Goal: Task Accomplishment & Management: Complete application form

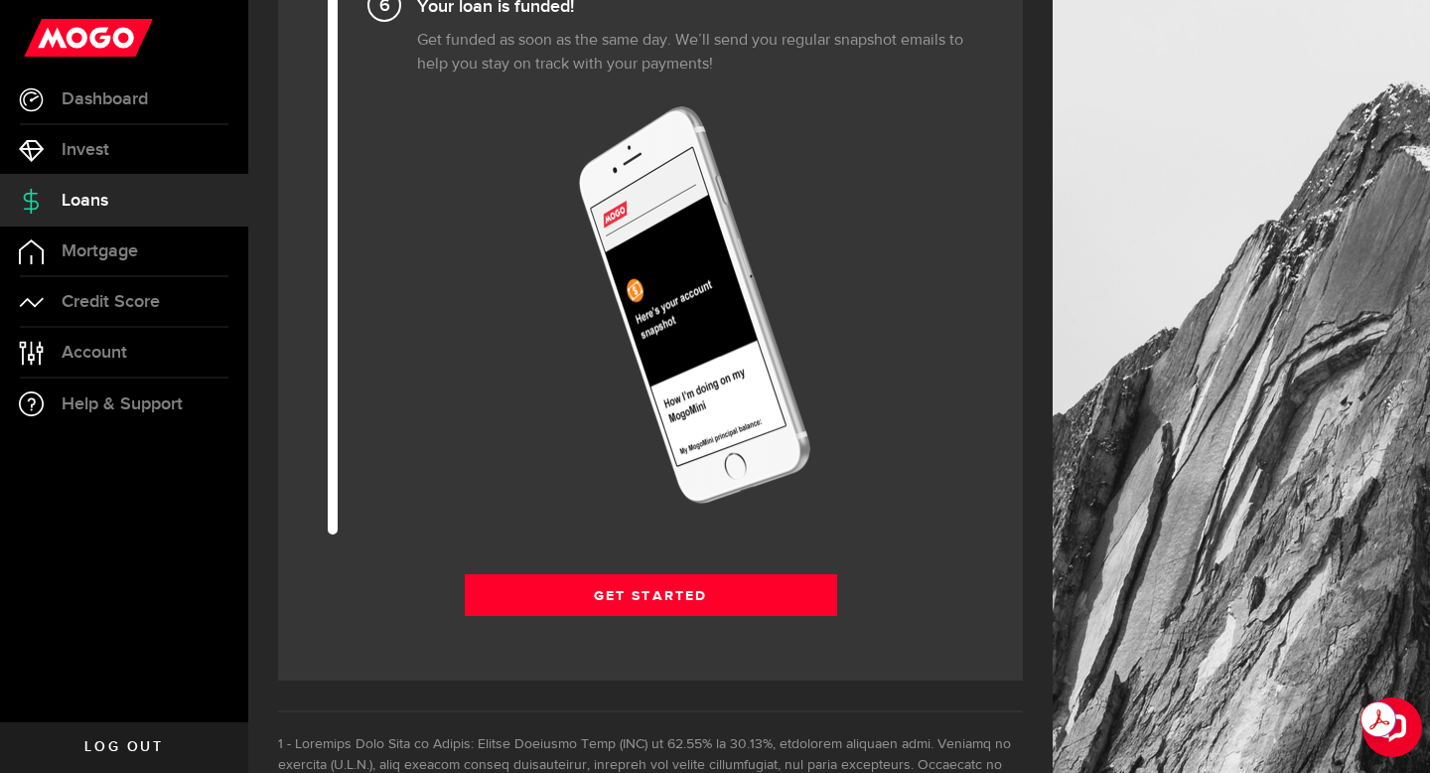
scroll to position [2429, 0]
click at [691, 618] on div "Get Started Get Started" at bounding box center [650, 601] width 745 height 57
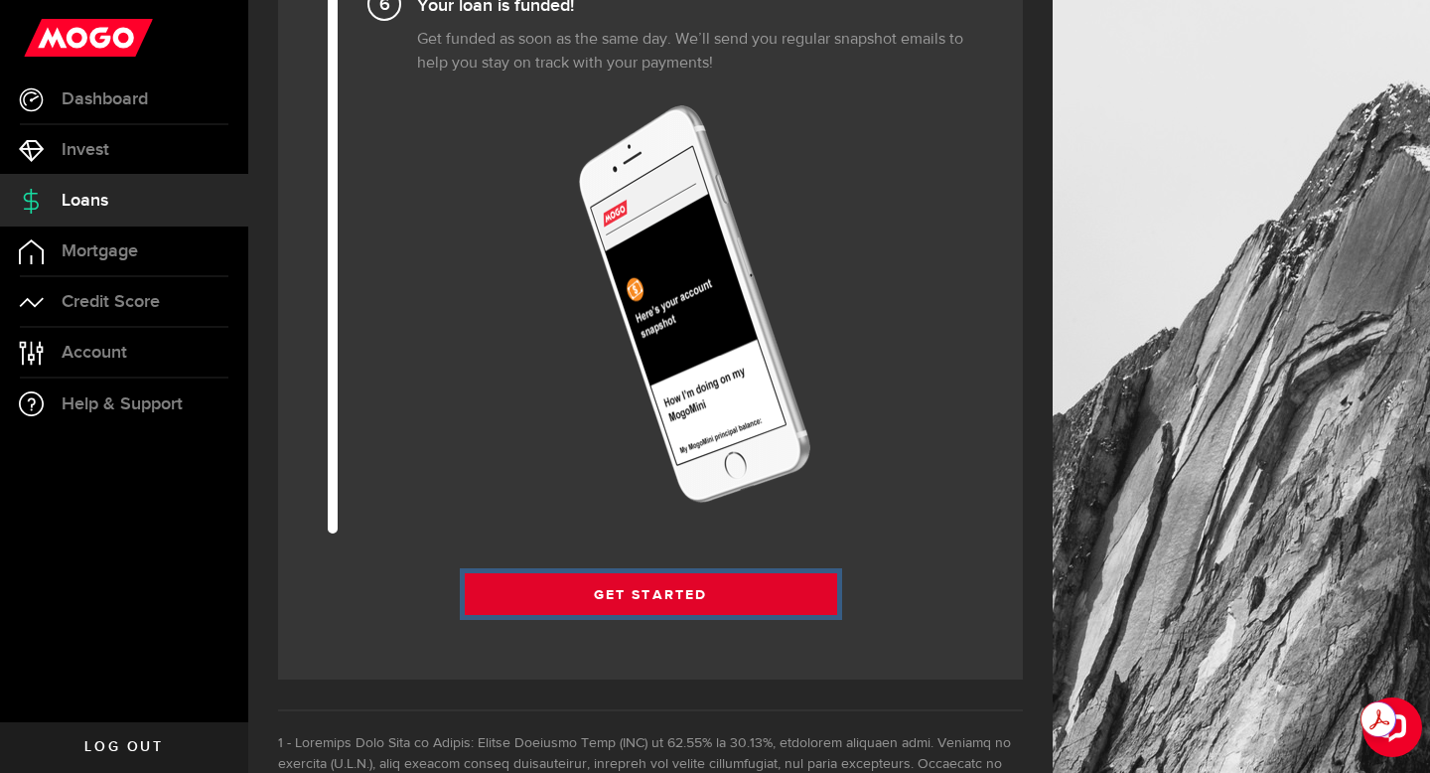
click at [685, 606] on link "Get Started" at bounding box center [651, 594] width 372 height 42
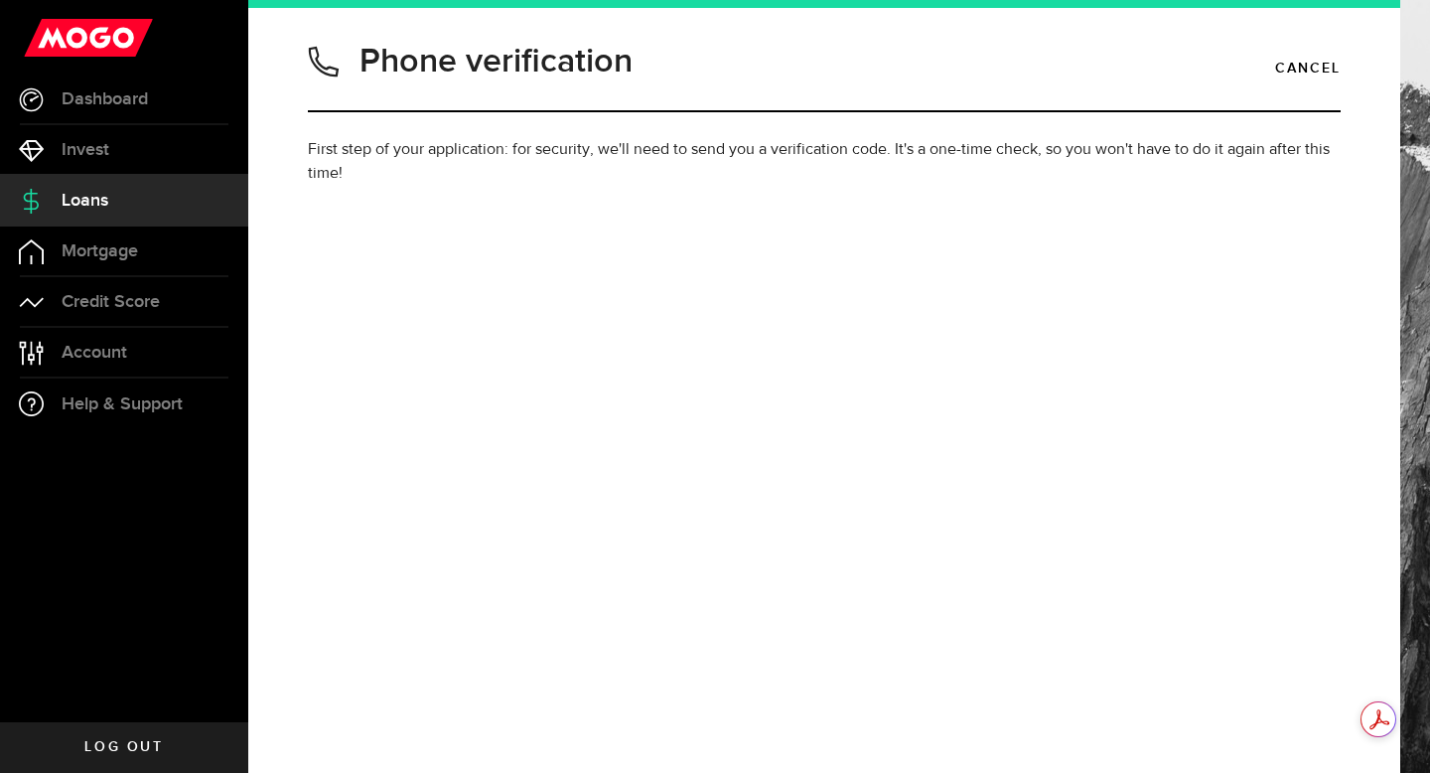
type input "2892284835"
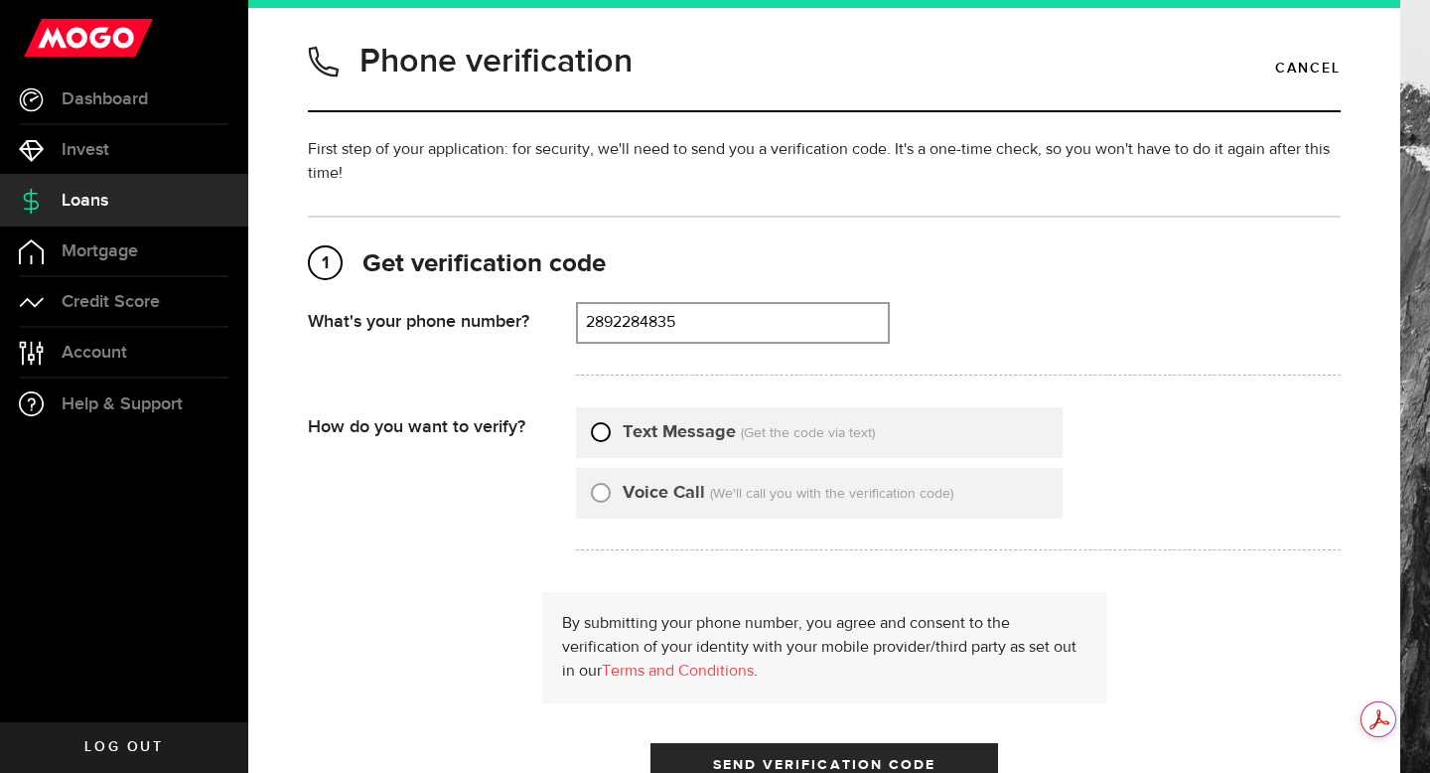
click at [605, 420] on input "Text Message" at bounding box center [601, 429] width 20 height 20
radio input "true"
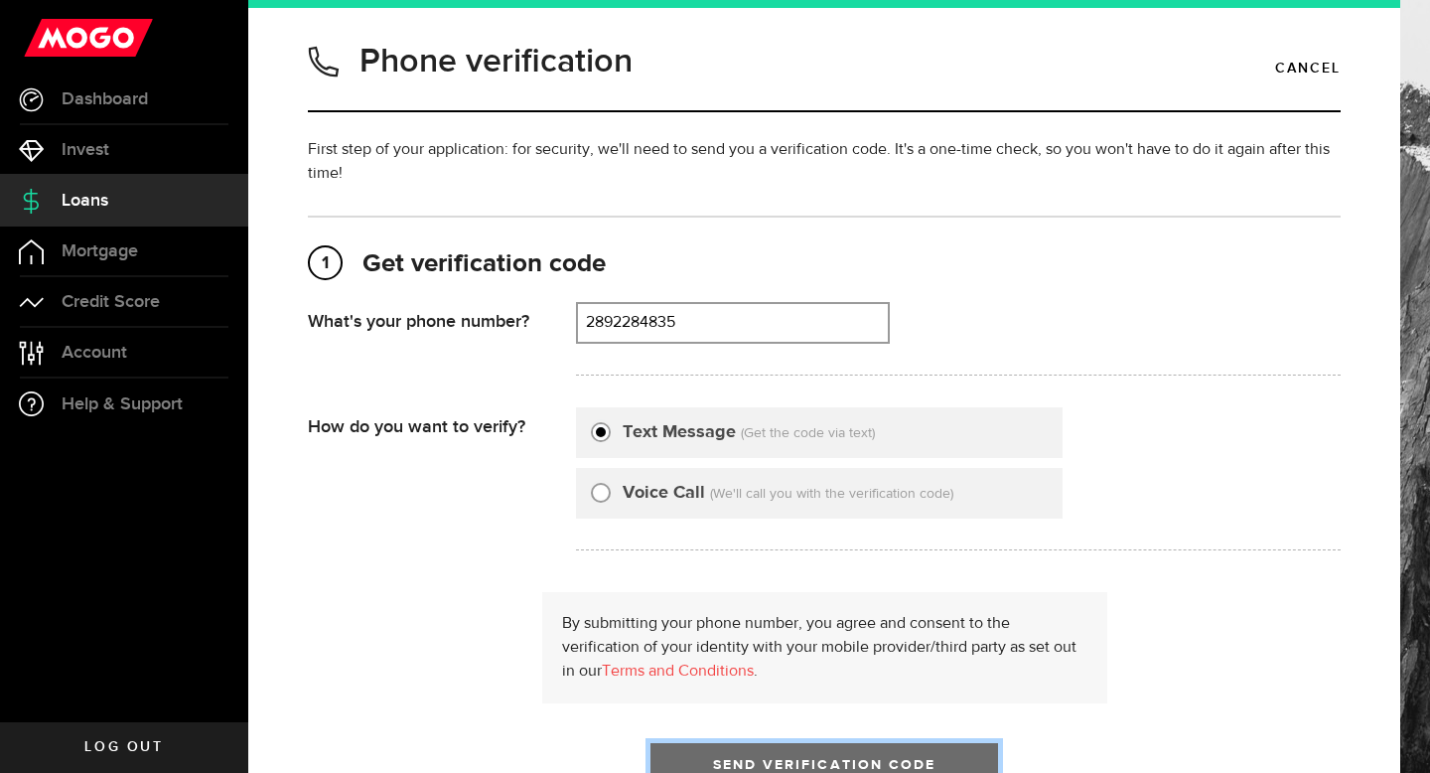
click at [700, 751] on button "Send Verification Code" at bounding box center [825, 764] width 348 height 42
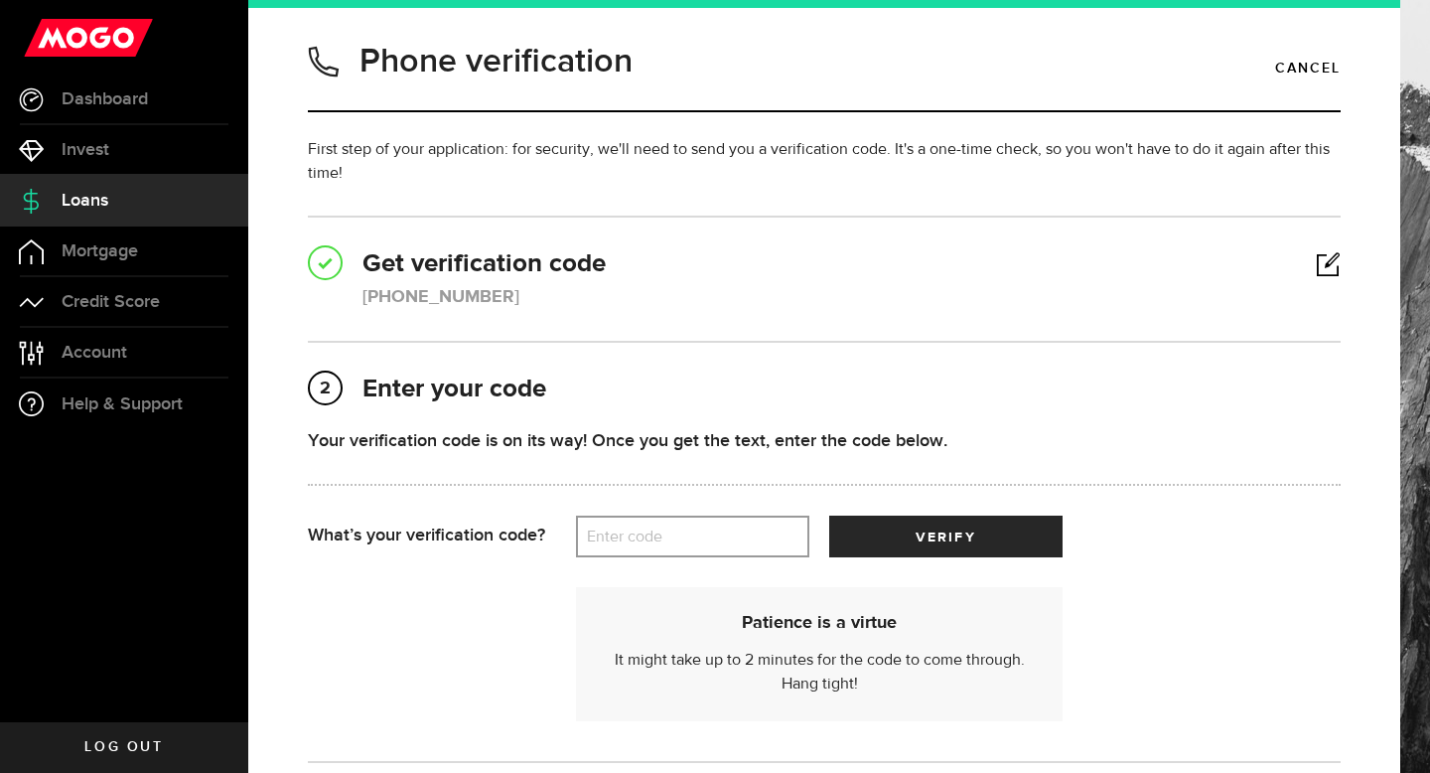
click at [688, 549] on label "Enter code" at bounding box center [692, 536] width 233 height 41
click at [688, 549] on input "Enter code" at bounding box center [692, 536] width 233 height 42
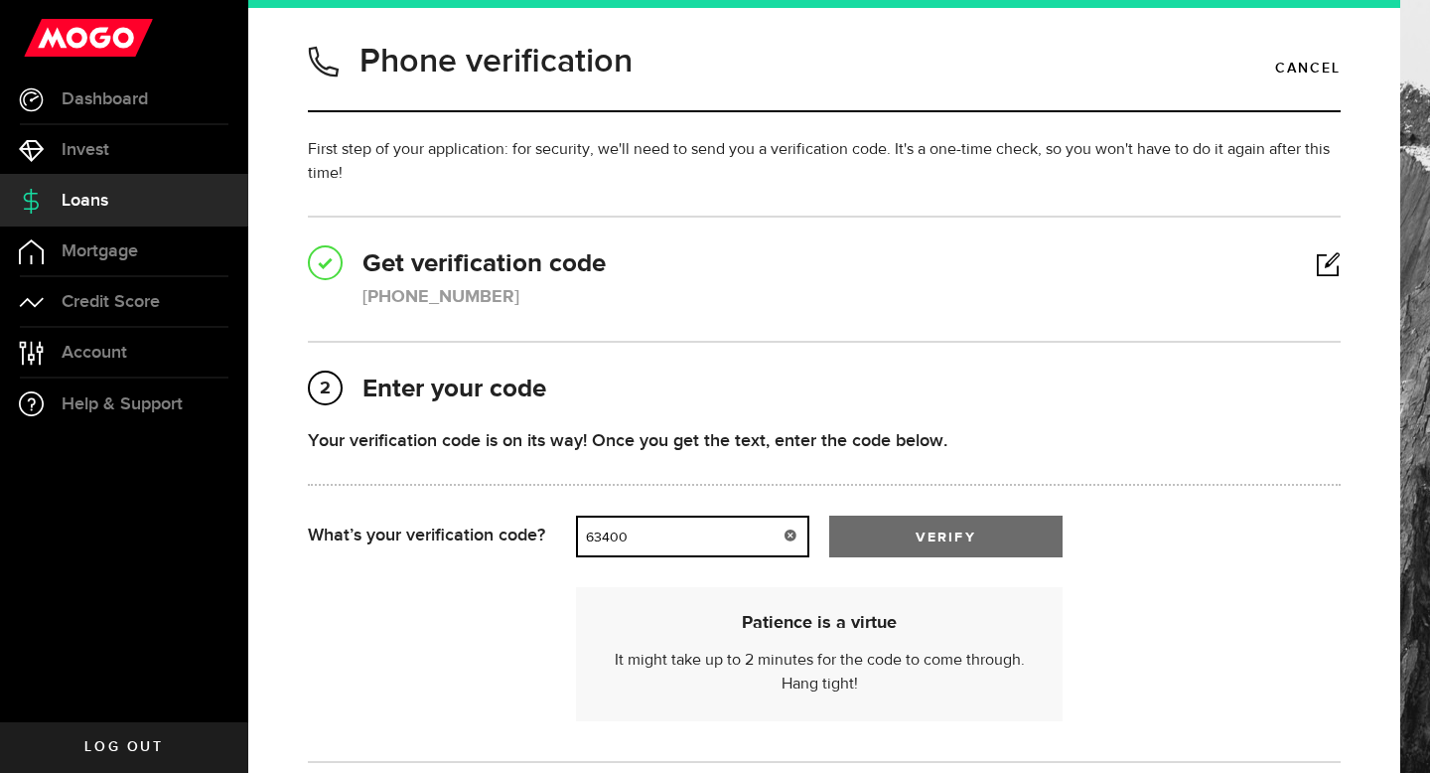
type input "63400"
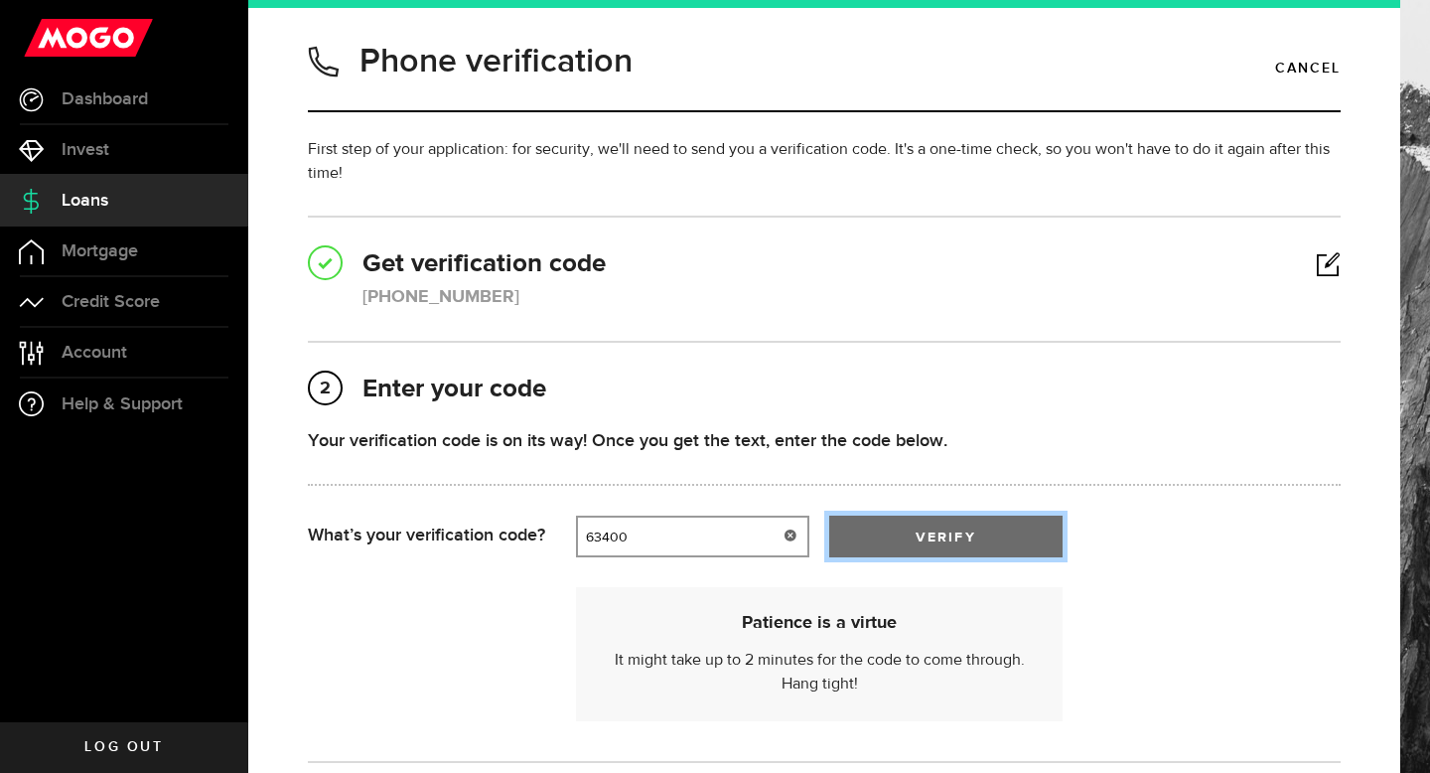
click at [881, 520] on button "verify" at bounding box center [945, 536] width 233 height 42
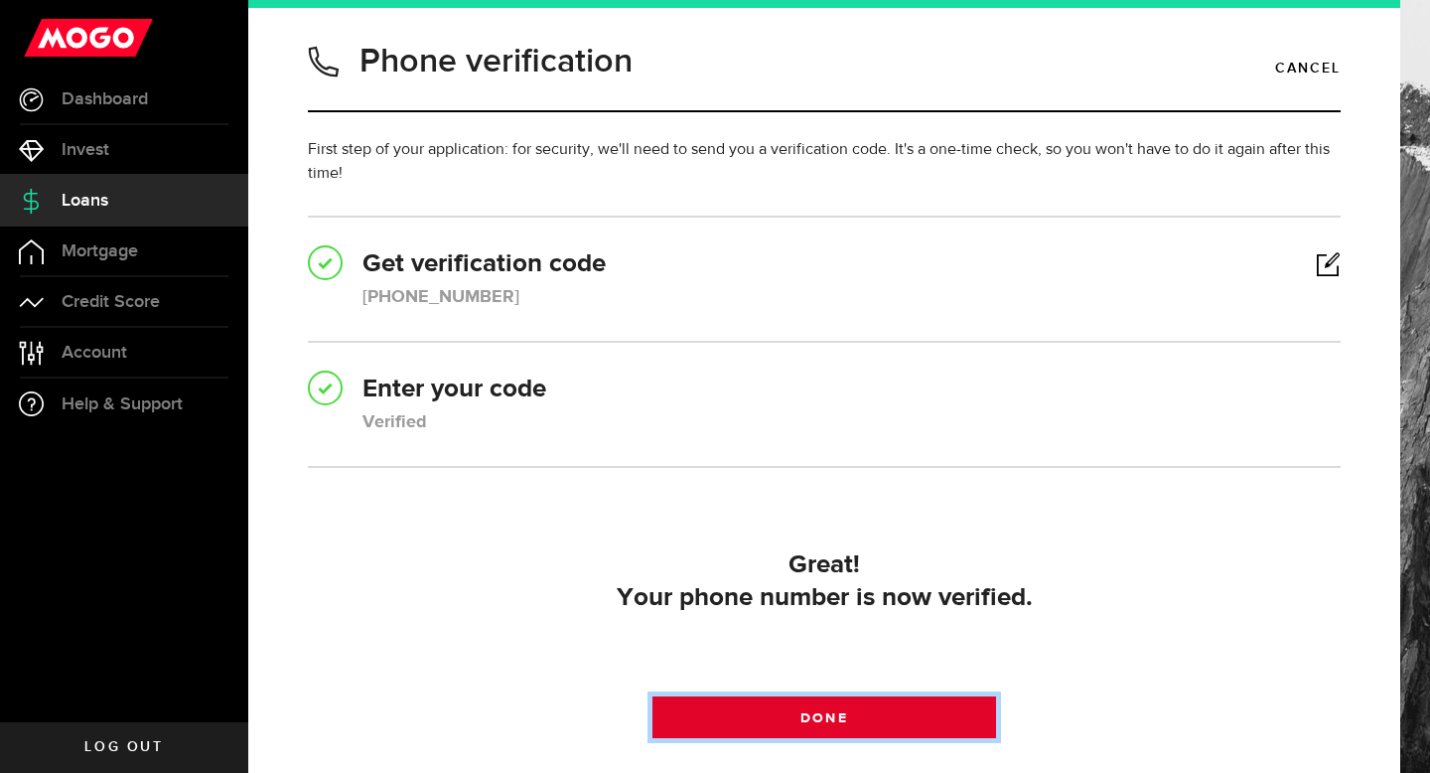
click at [816, 727] on span at bounding box center [823, 721] width 31 height 31
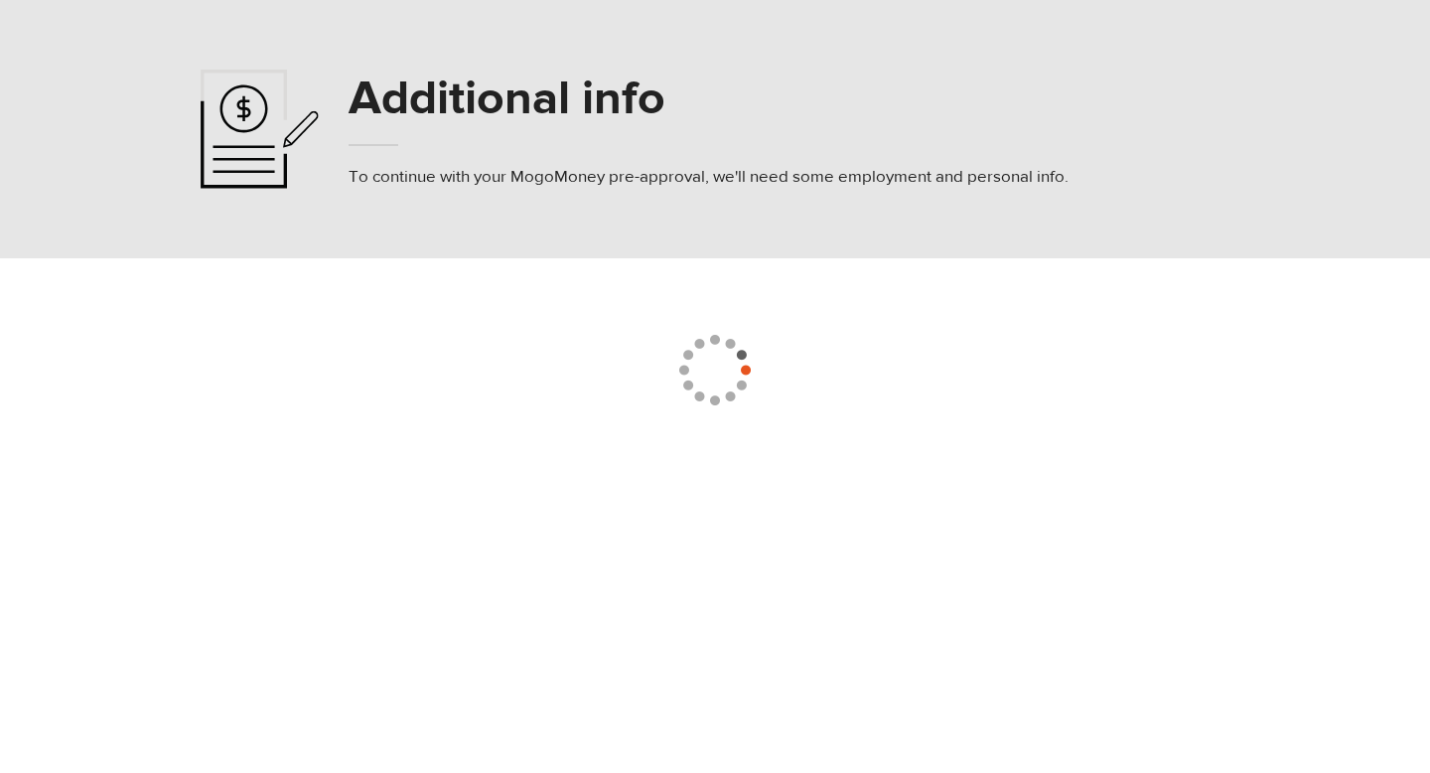
select select
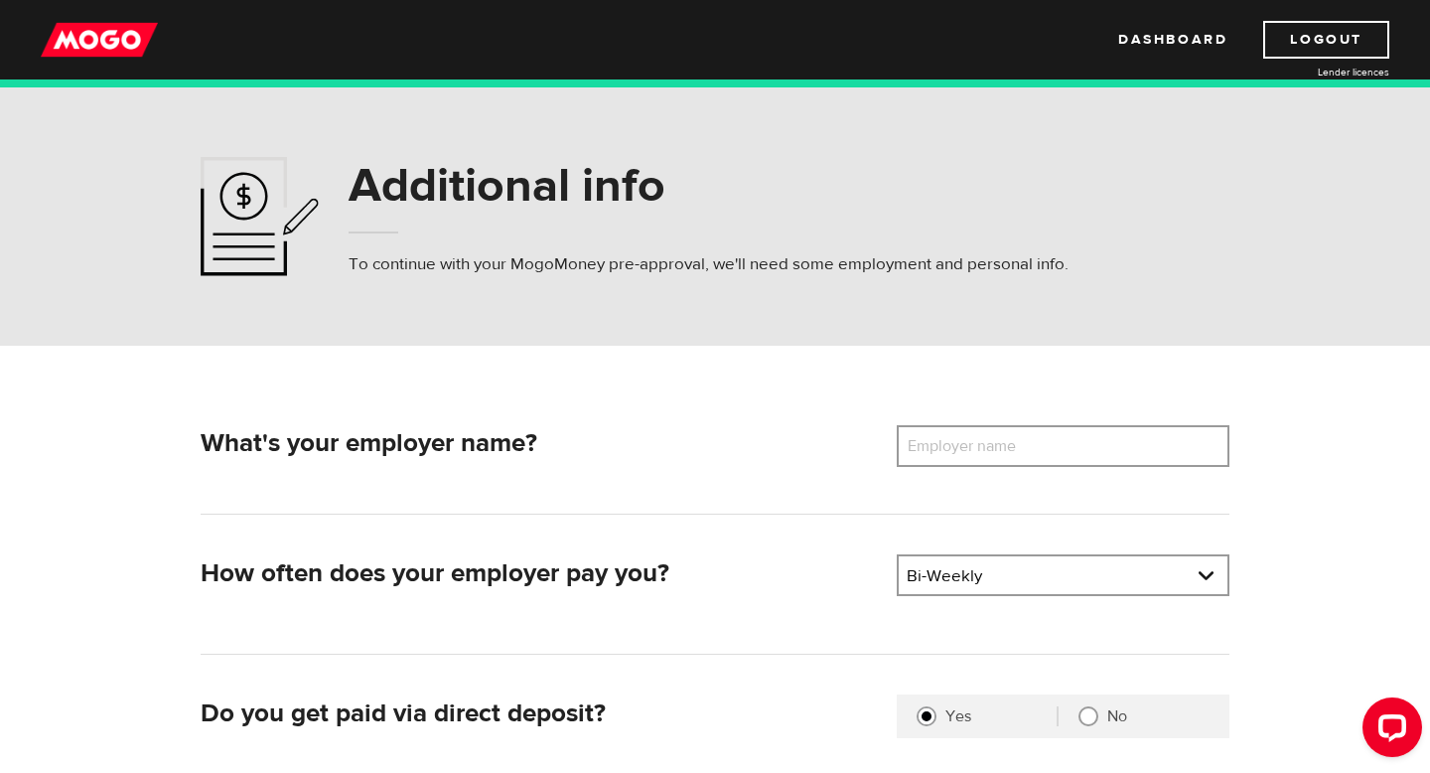
click at [974, 453] on label "Employer name" at bounding box center [977, 446] width 160 height 42
click at [974, 453] on input "Employer name" at bounding box center [1063, 446] width 333 height 42
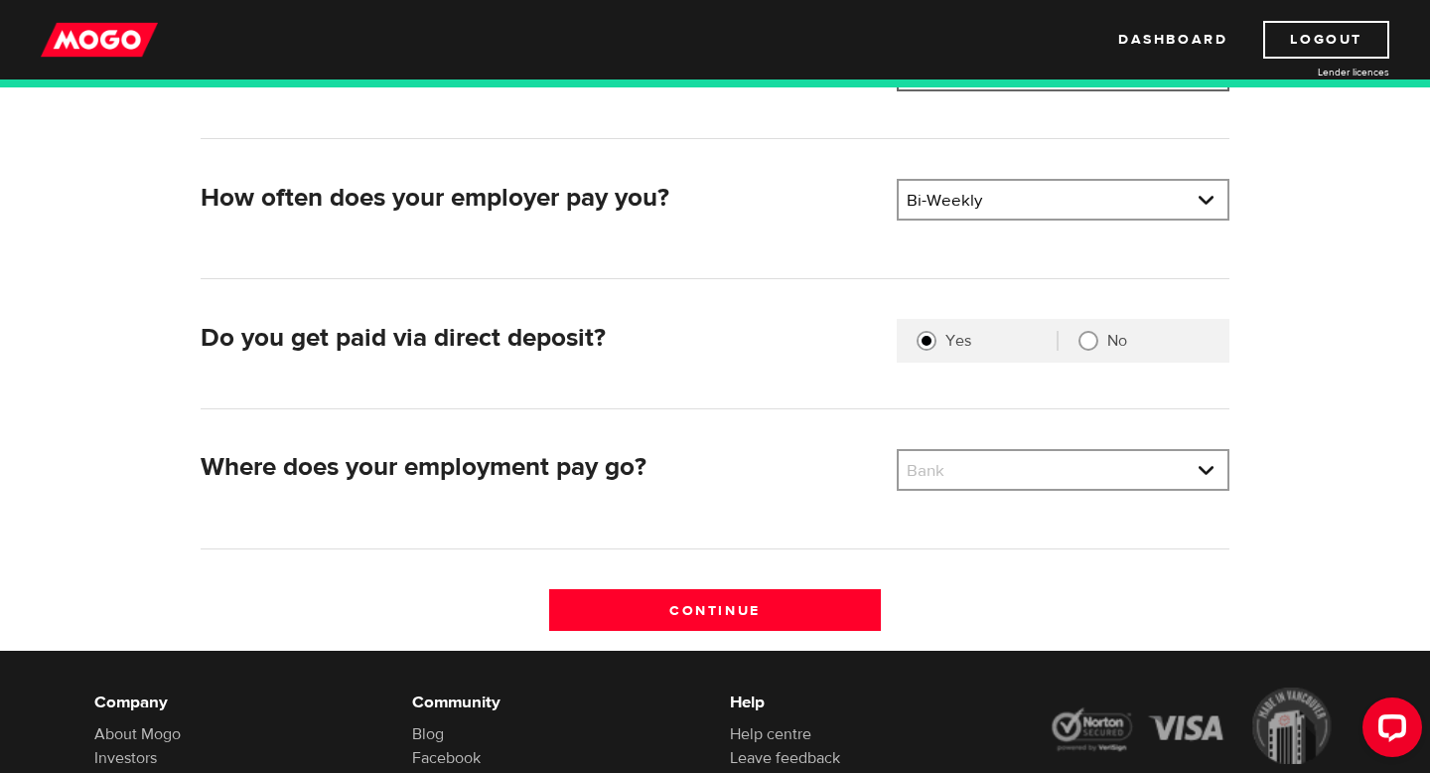
scroll to position [385, 0]
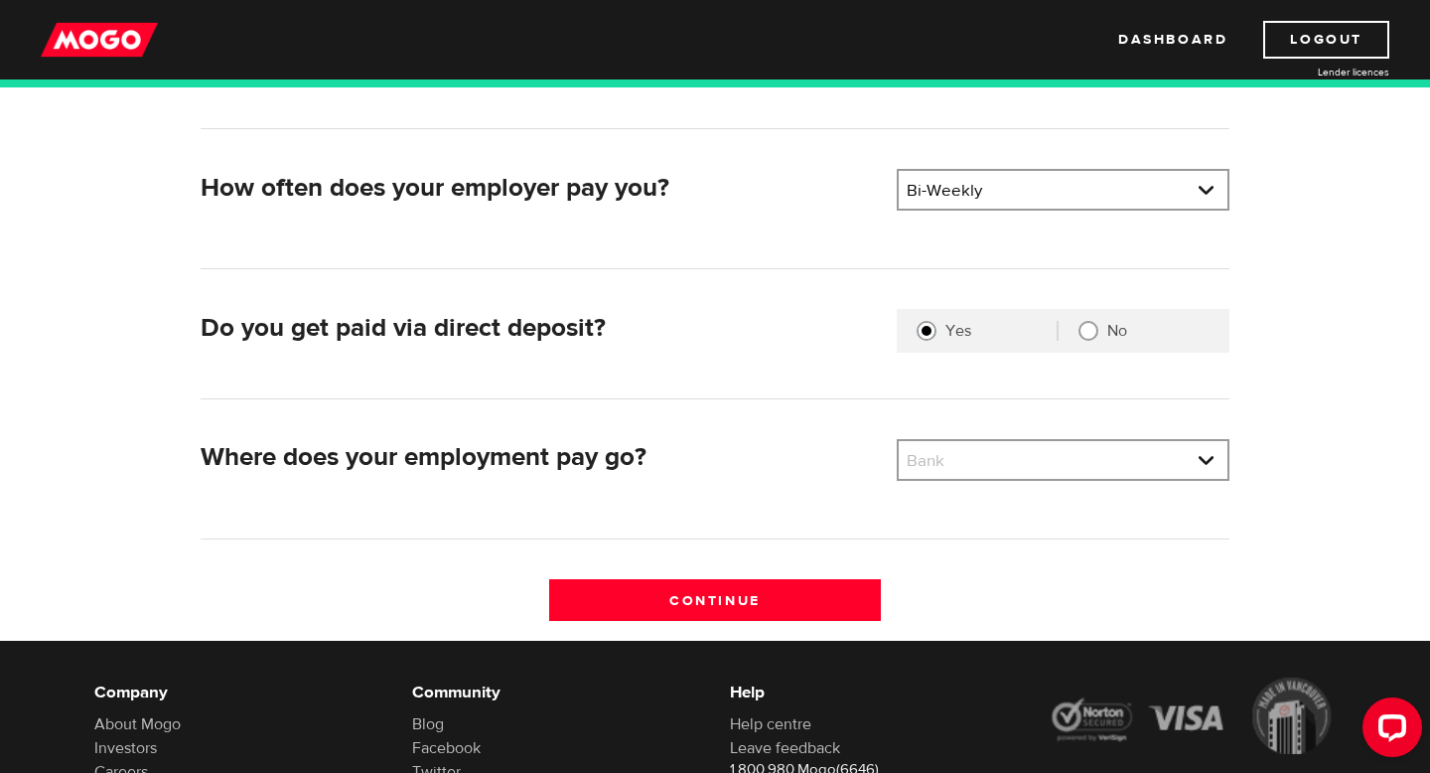
type input "baywoods"
click at [1049, 439] on div "Bank Bank BMO / Bank of Montreal CIBC / Canadian Imperial Bank of Commerce CWB …" at bounding box center [1063, 460] width 333 height 42
click at [1045, 450] on link at bounding box center [1063, 460] width 329 height 38
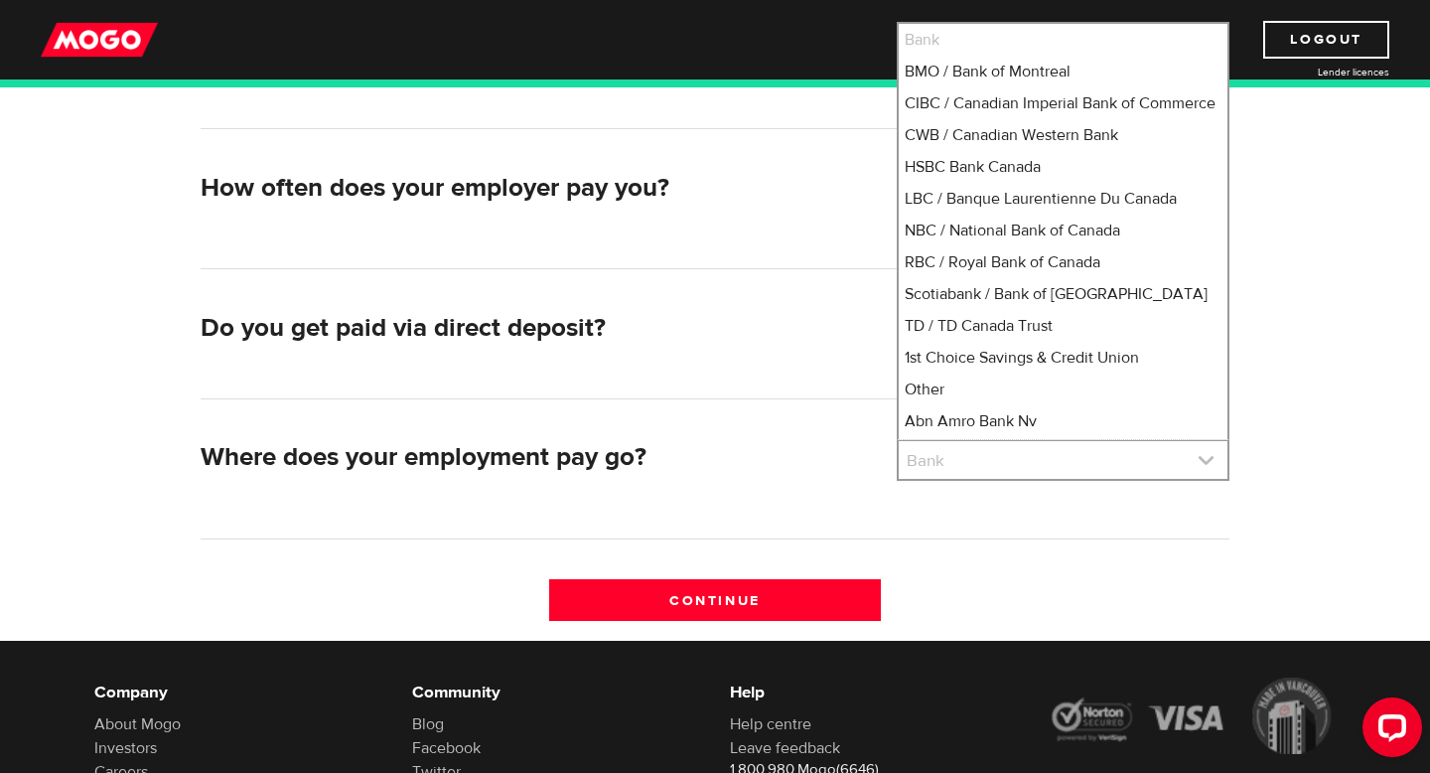
click at [1045, 450] on link at bounding box center [1063, 460] width 329 height 38
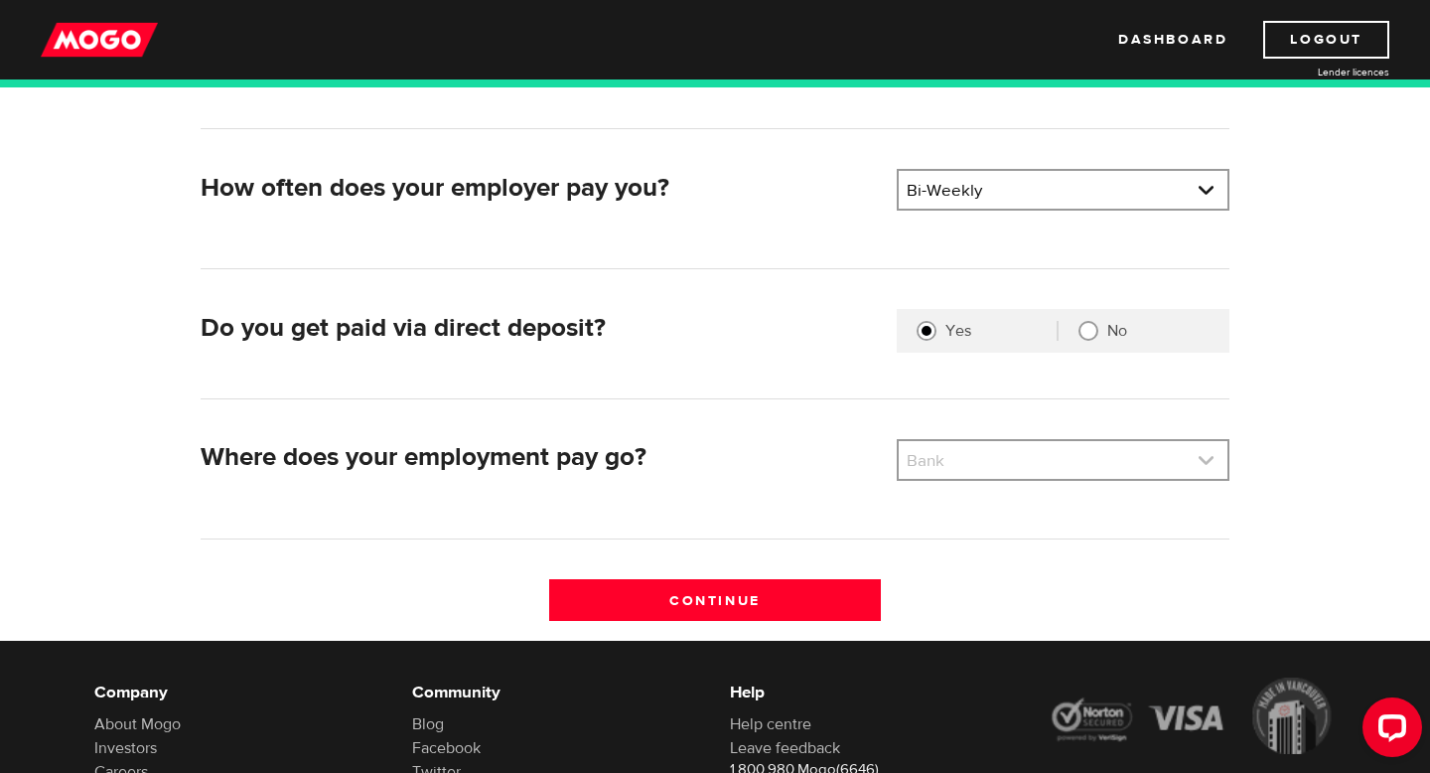
click at [1045, 450] on link at bounding box center [1063, 460] width 329 height 38
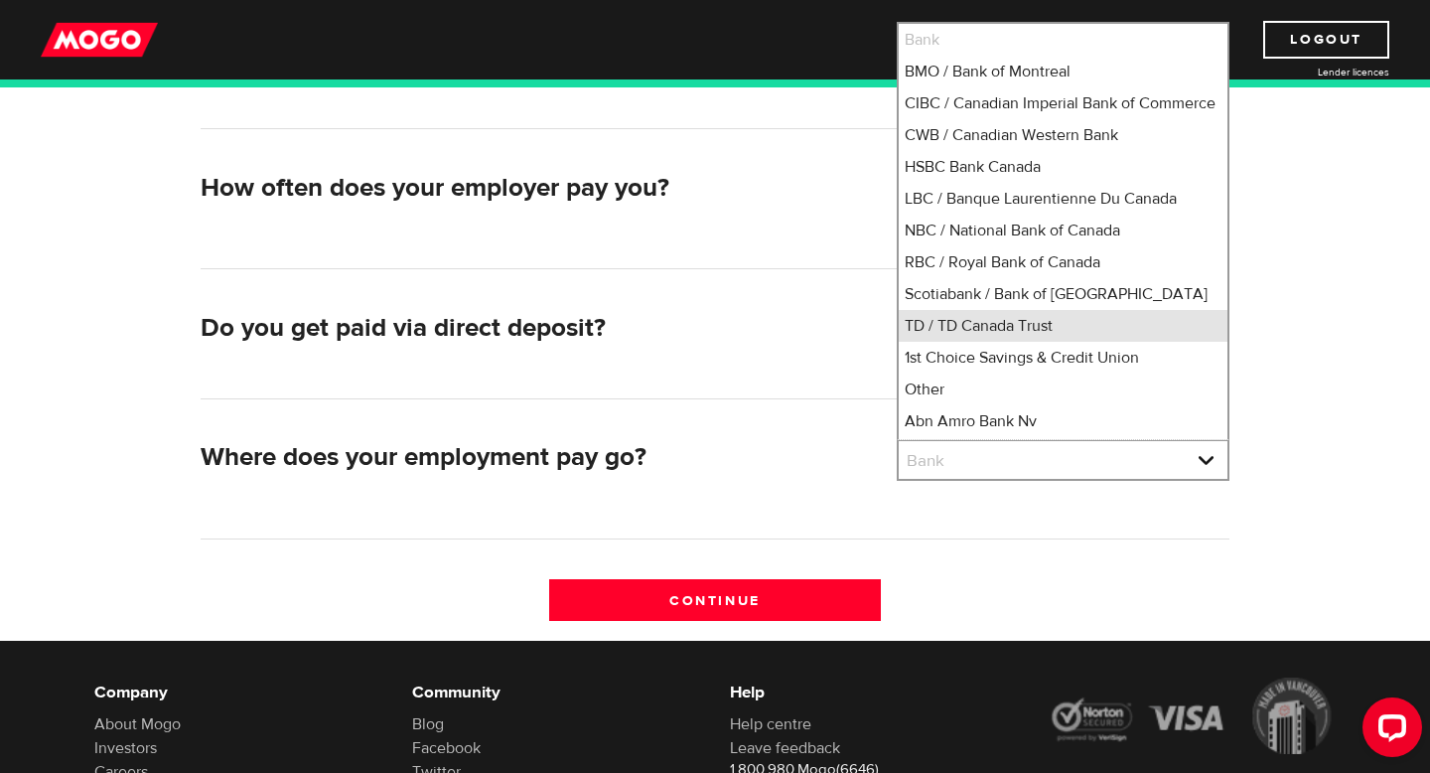
click at [1029, 342] on li "TD / TD Canada Trust" at bounding box center [1063, 326] width 329 height 32
select select "9"
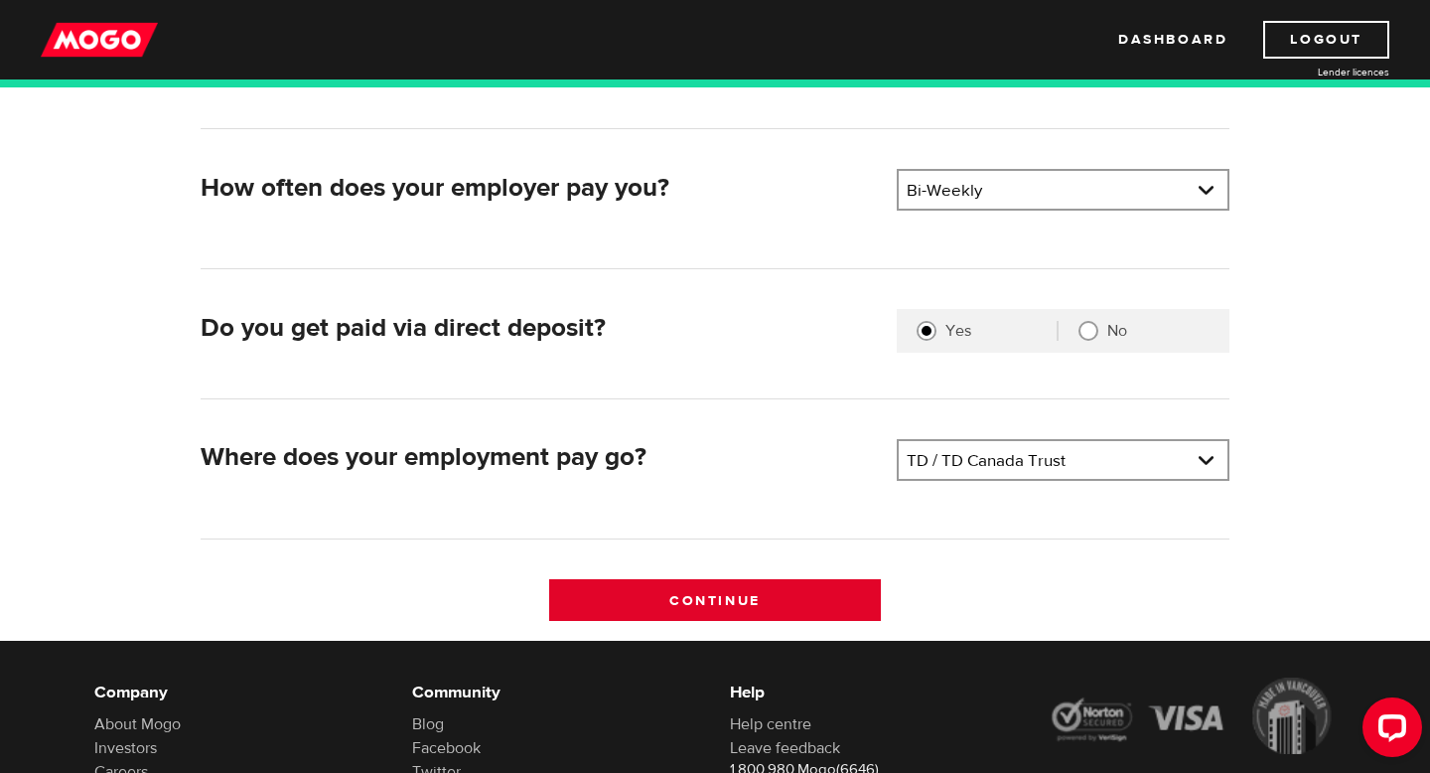
click at [811, 588] on input "Continue" at bounding box center [715, 600] width 333 height 42
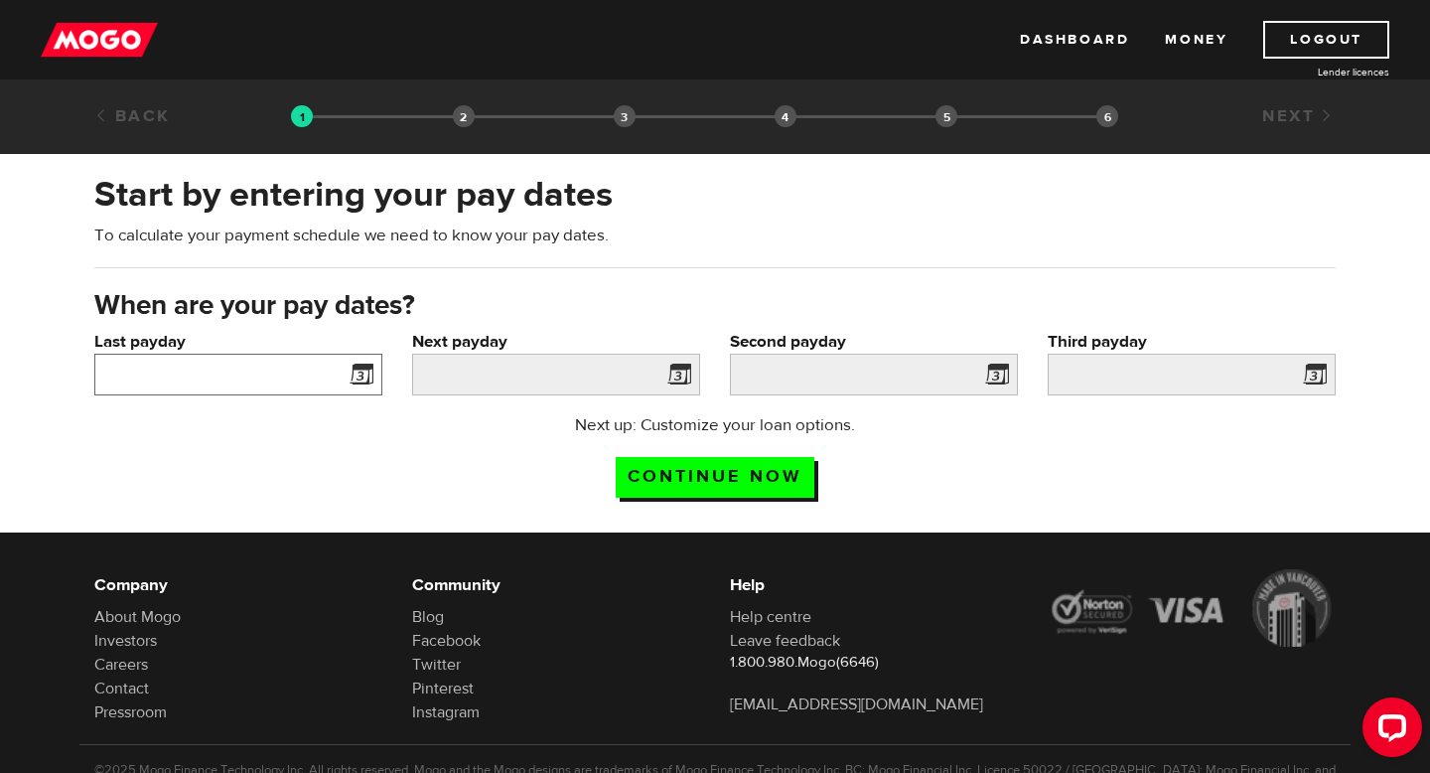
click at [334, 381] on input "Last payday" at bounding box center [238, 375] width 288 height 42
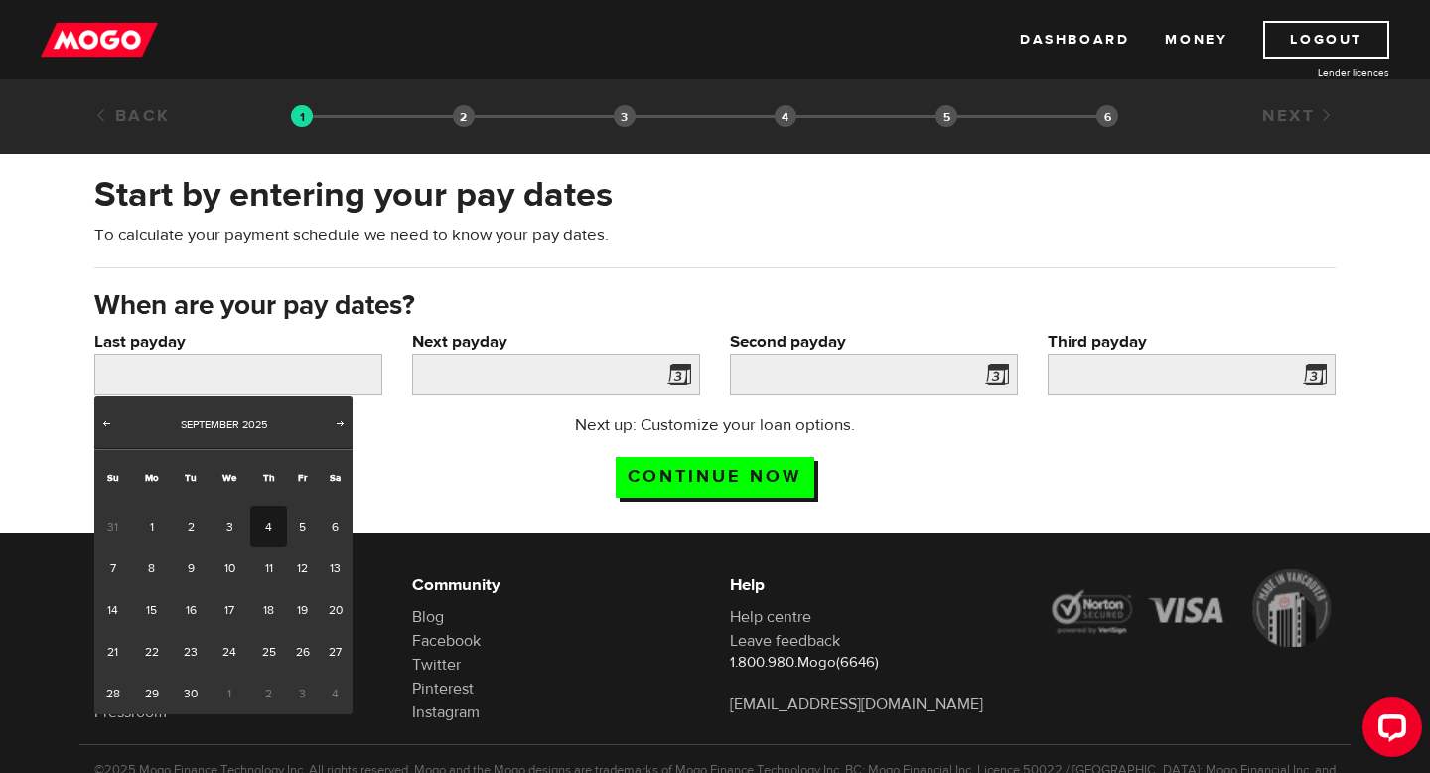
click at [268, 519] on link "4" at bounding box center [268, 527] width 37 height 42
type input "2025/09/04"
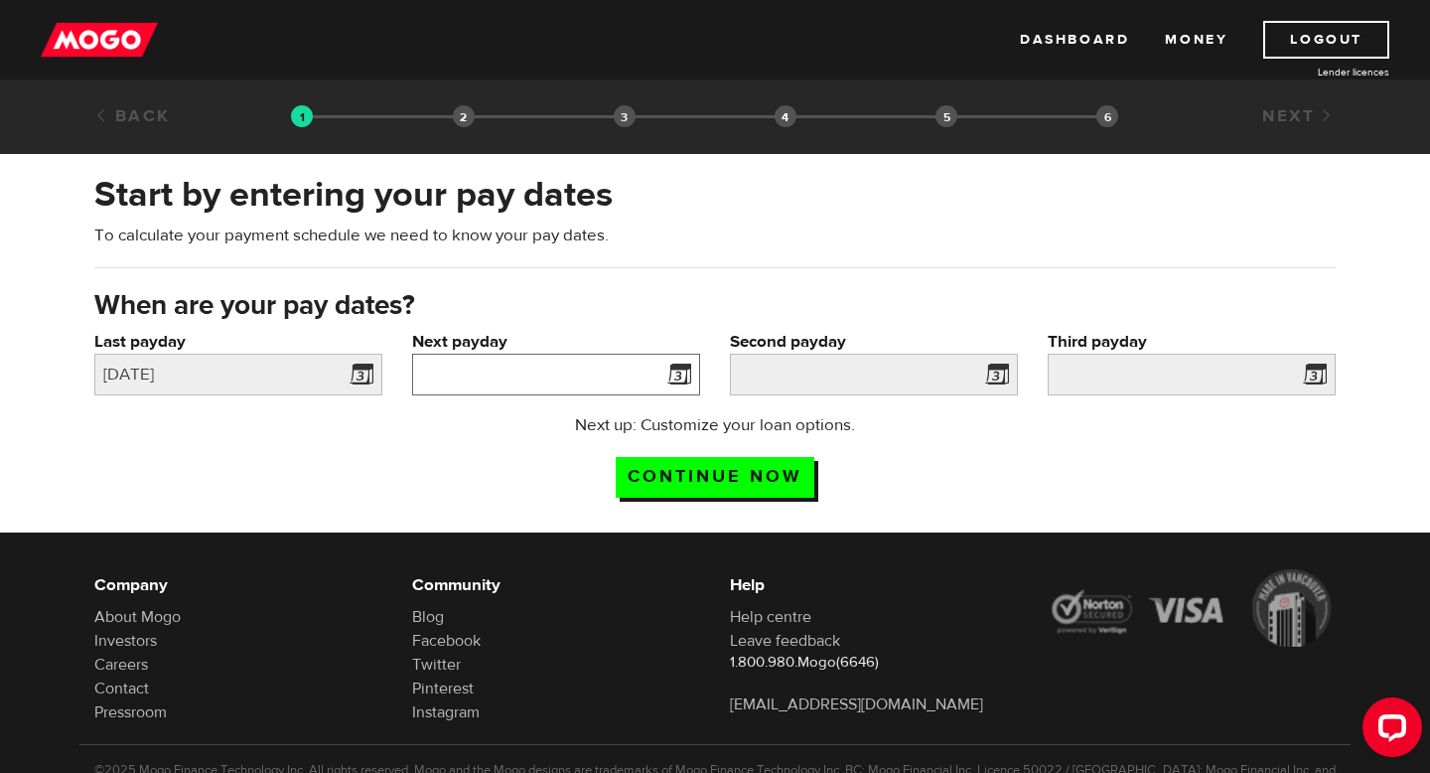
click at [553, 382] on input "Next payday" at bounding box center [556, 375] width 288 height 42
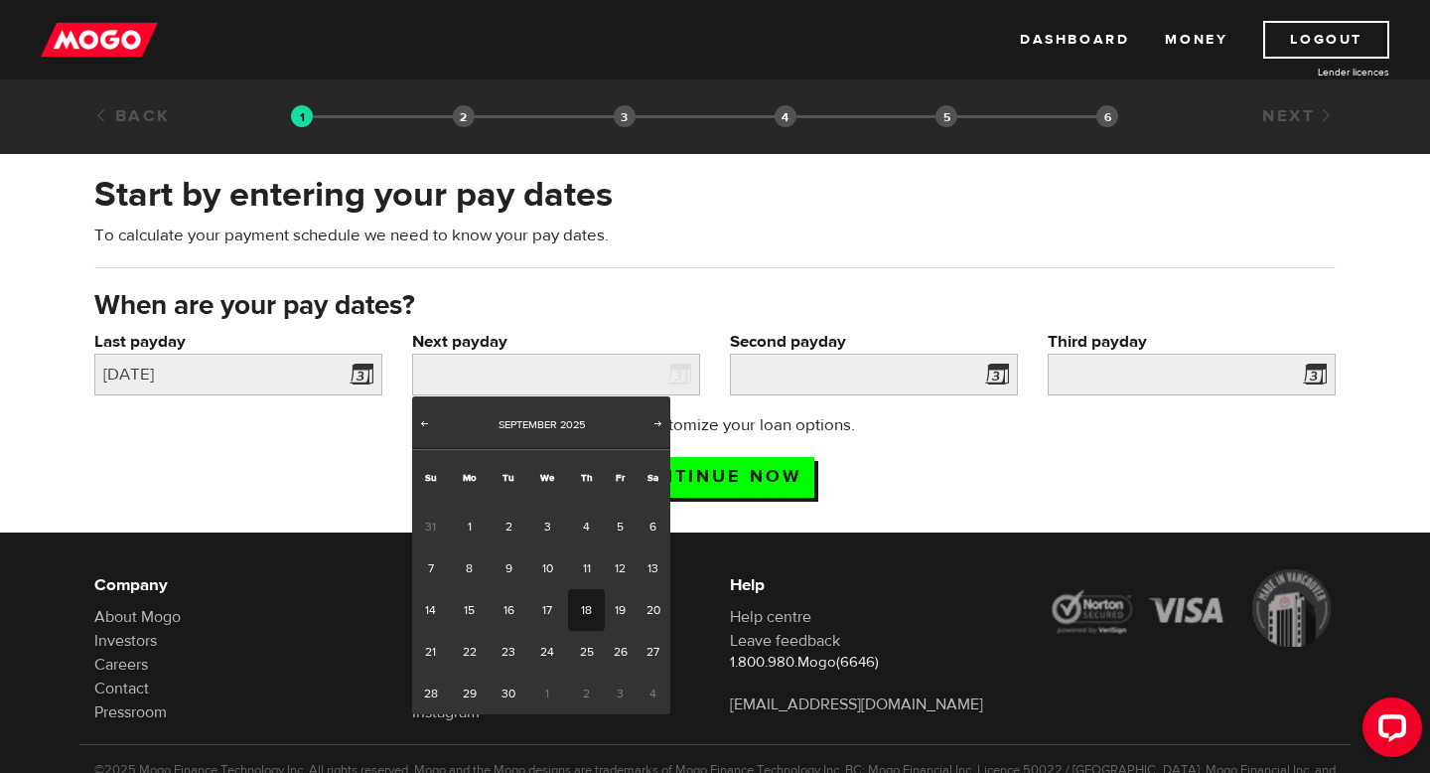
click at [574, 595] on link "18" at bounding box center [586, 610] width 37 height 42
type input "2025/09/18"
type input "2025/10/2"
type input "2025/10/16"
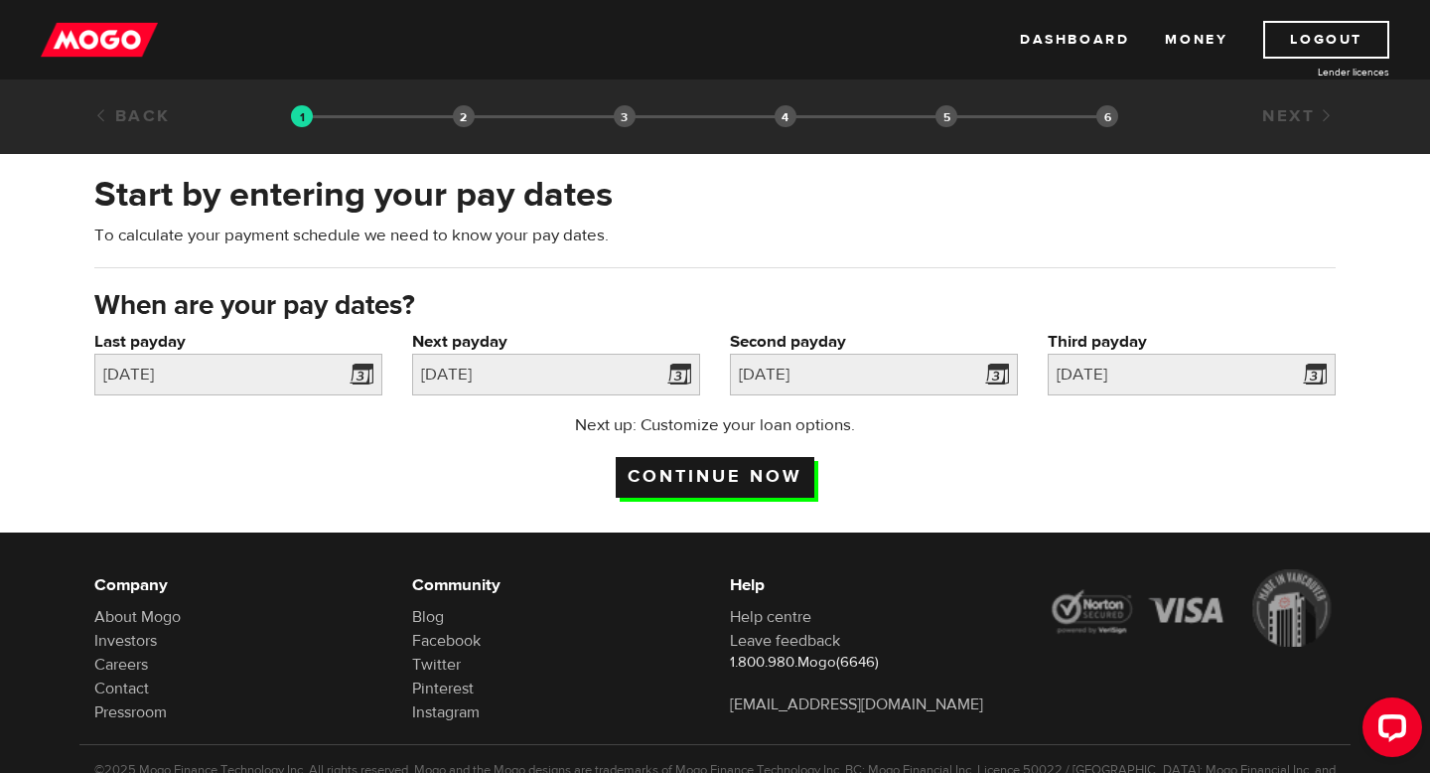
click at [764, 485] on input "Continue now" at bounding box center [715, 477] width 199 height 41
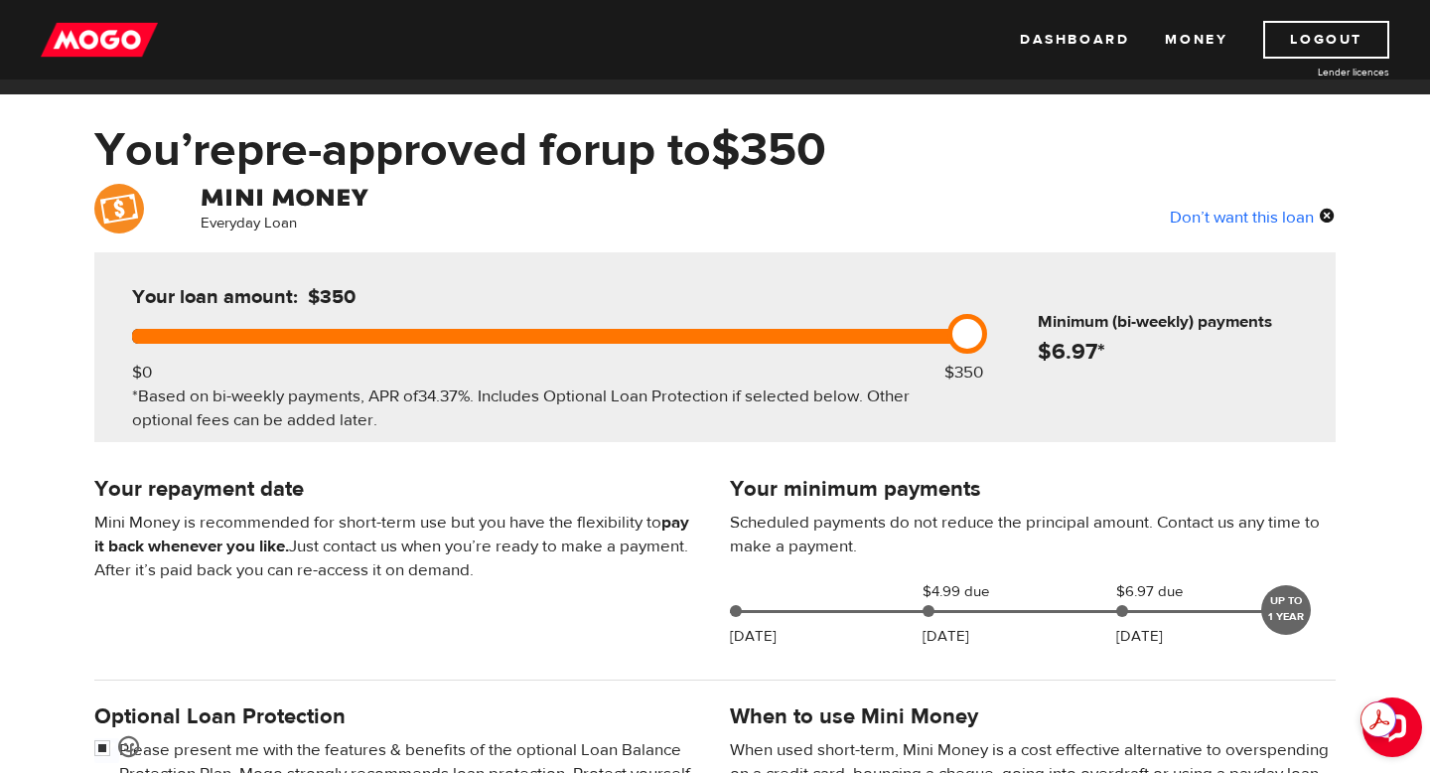
scroll to position [61, 0]
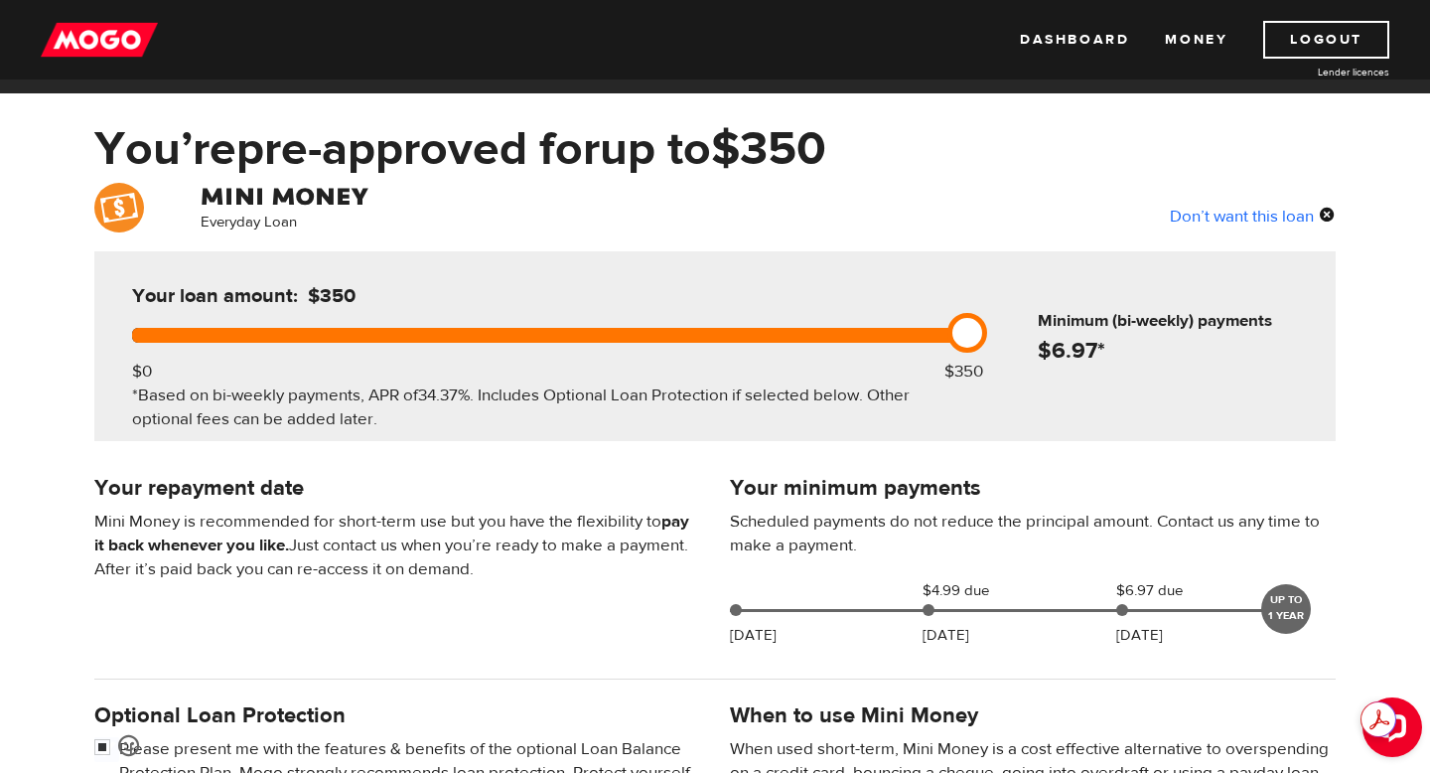
click at [1143, 602] on span "$6.97 due" at bounding box center [1165, 591] width 99 height 24
click at [1275, 602] on div "UP TO 1 YEAR" at bounding box center [1286, 609] width 50 height 50
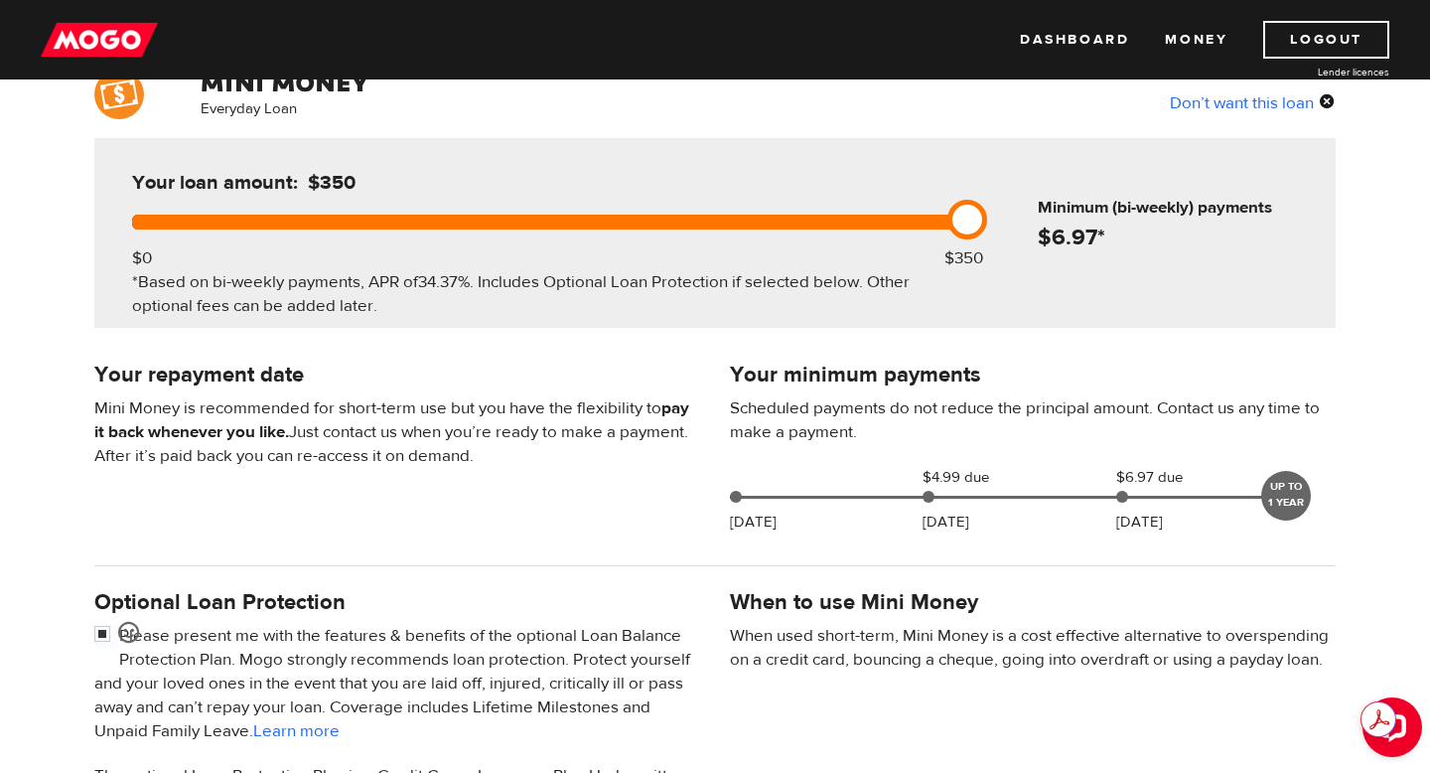
scroll to position [194, 0]
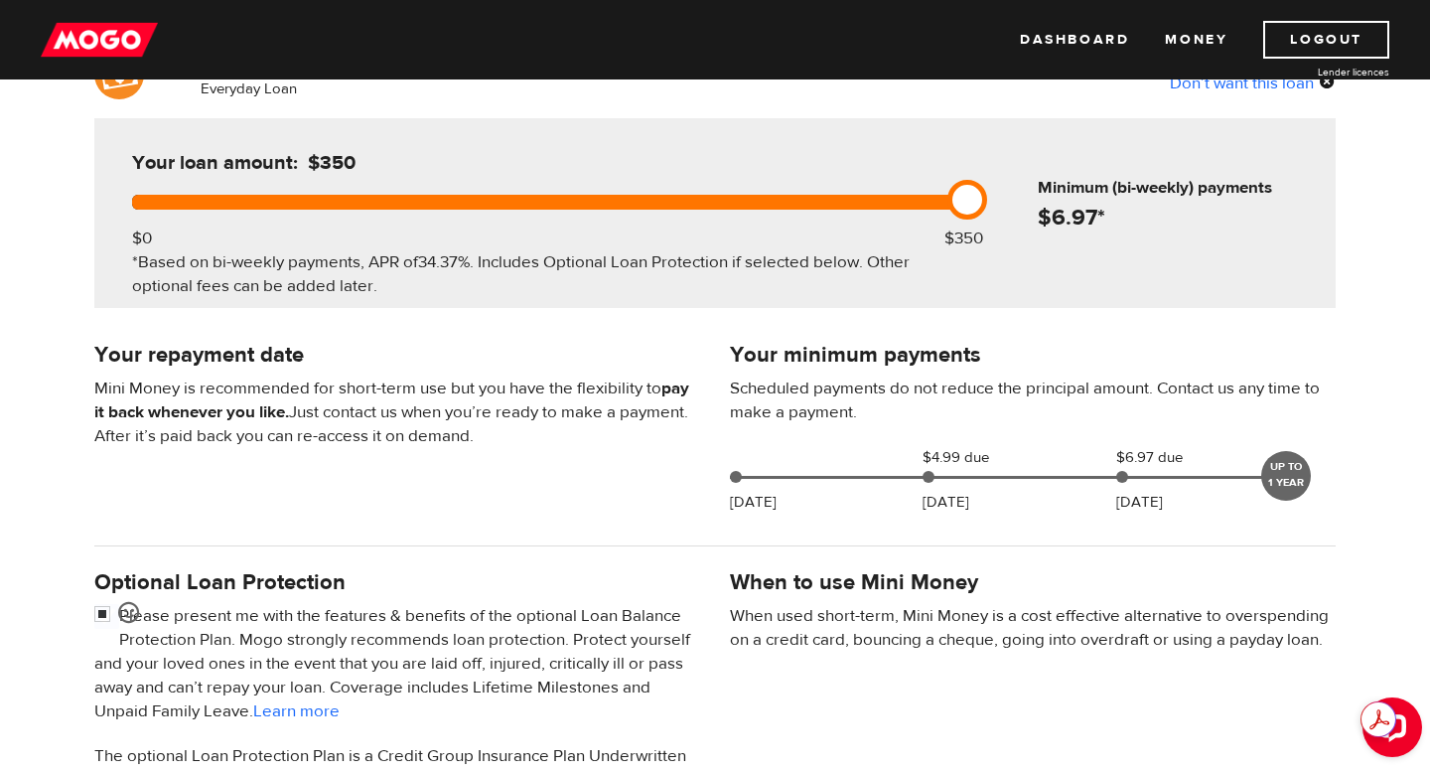
click at [921, 585] on h4 "When to use Mini Money" at bounding box center [854, 582] width 248 height 28
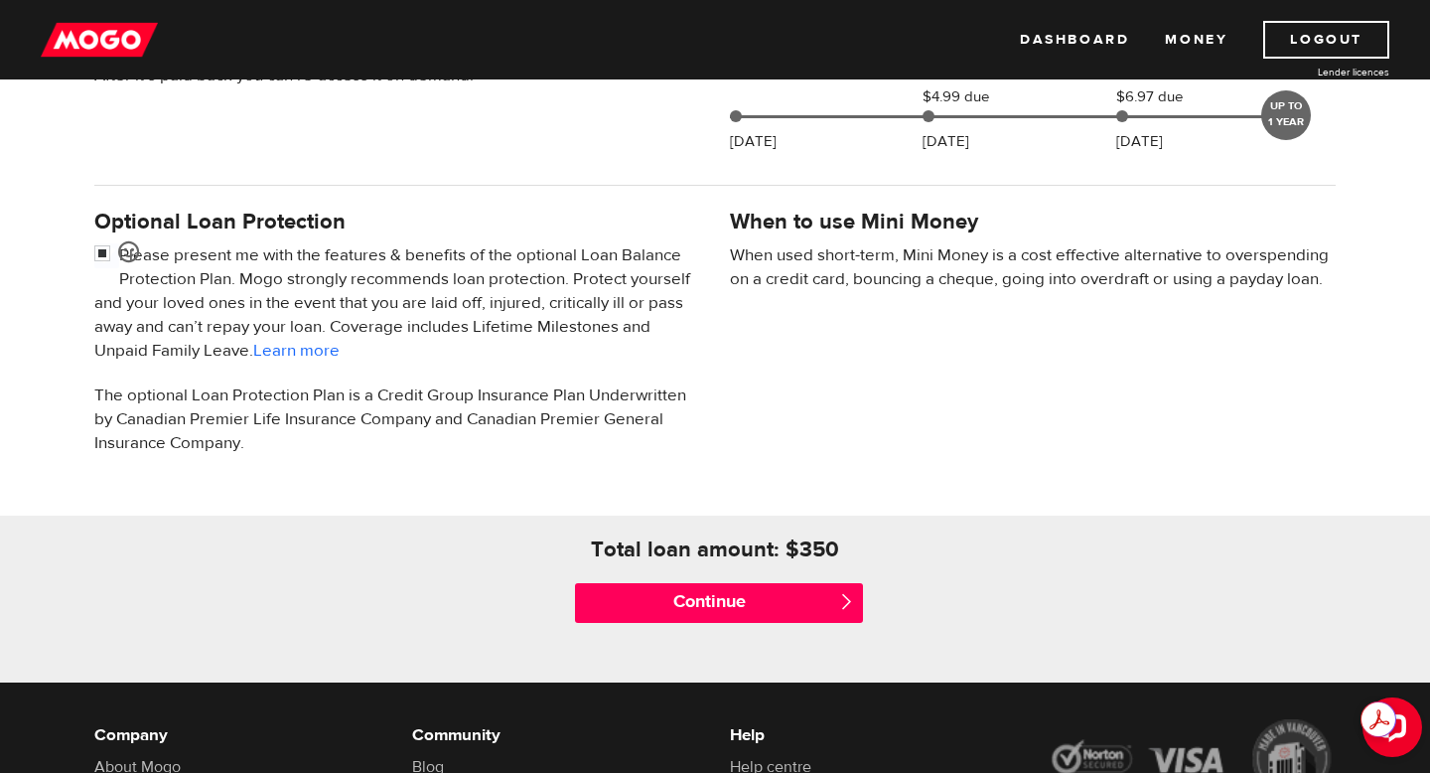
scroll to position [563, 0]
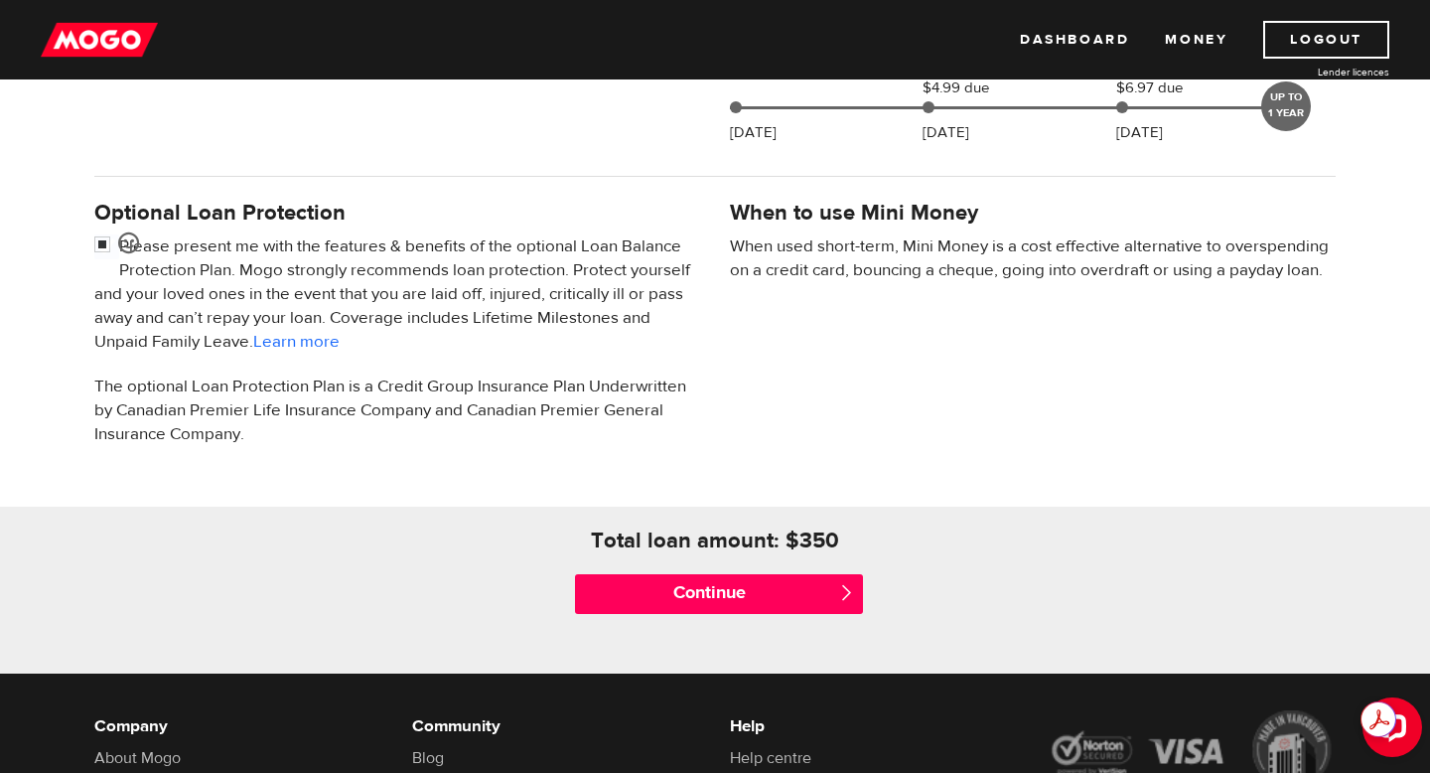
click at [842, 594] on span "" at bounding box center [846, 592] width 17 height 17
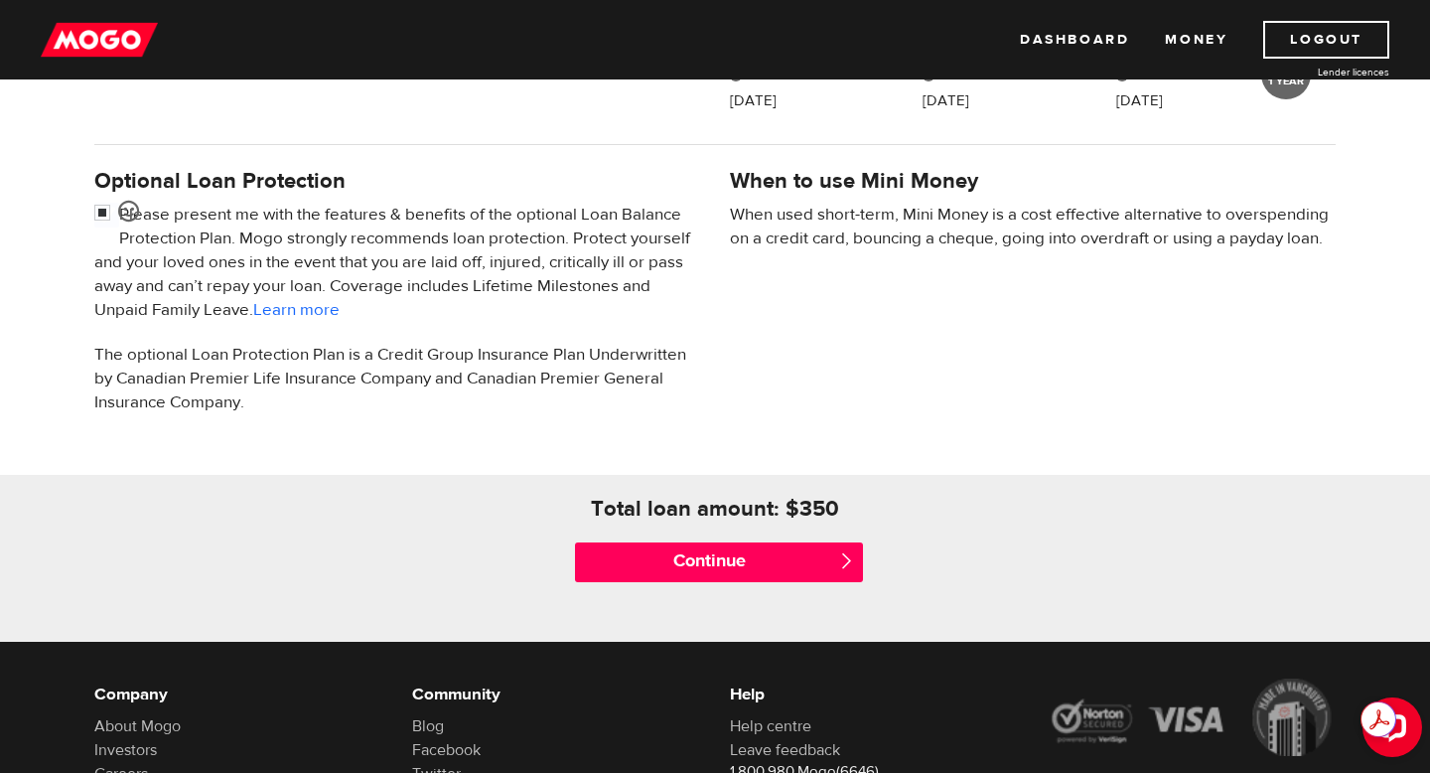
scroll to position [647, 0]
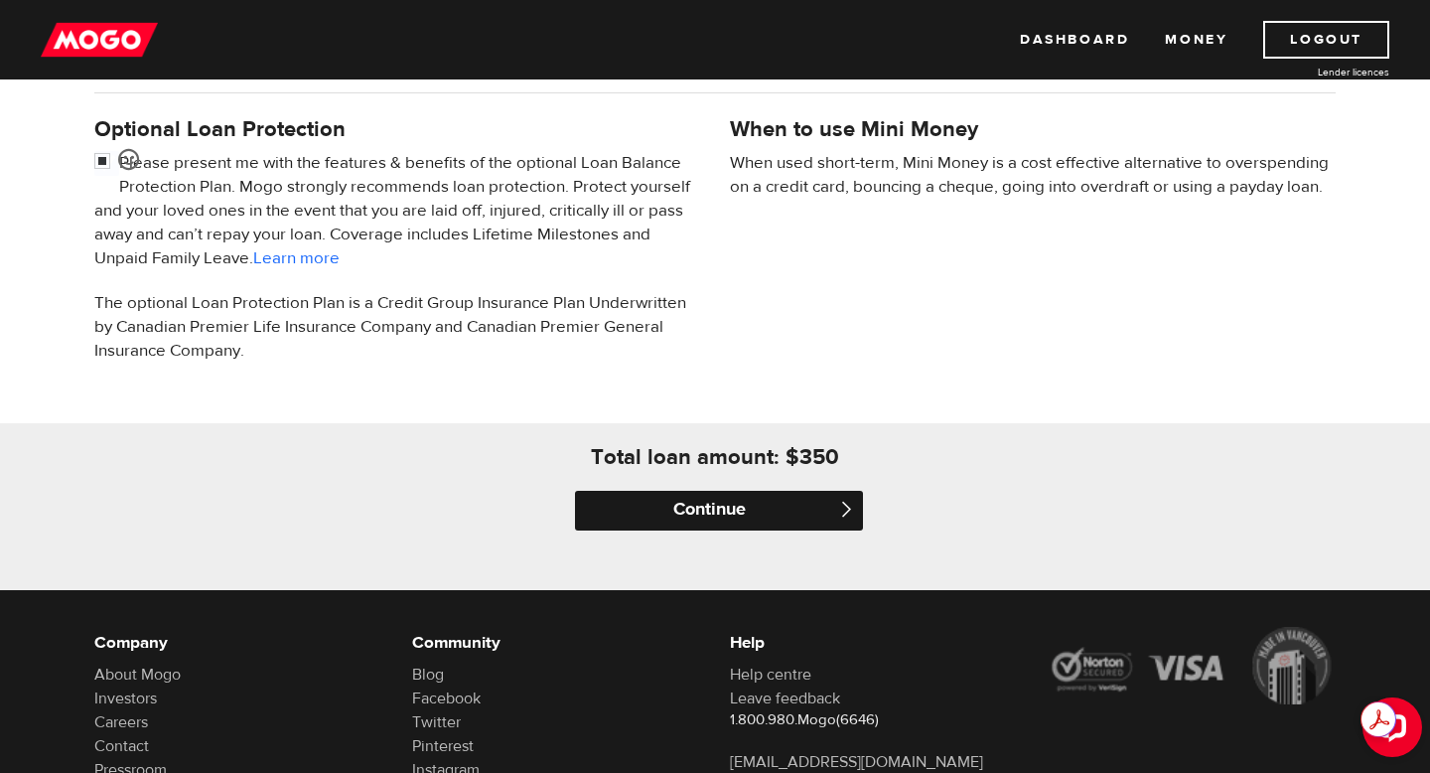
click at [757, 514] on input "Continue" at bounding box center [719, 511] width 288 height 40
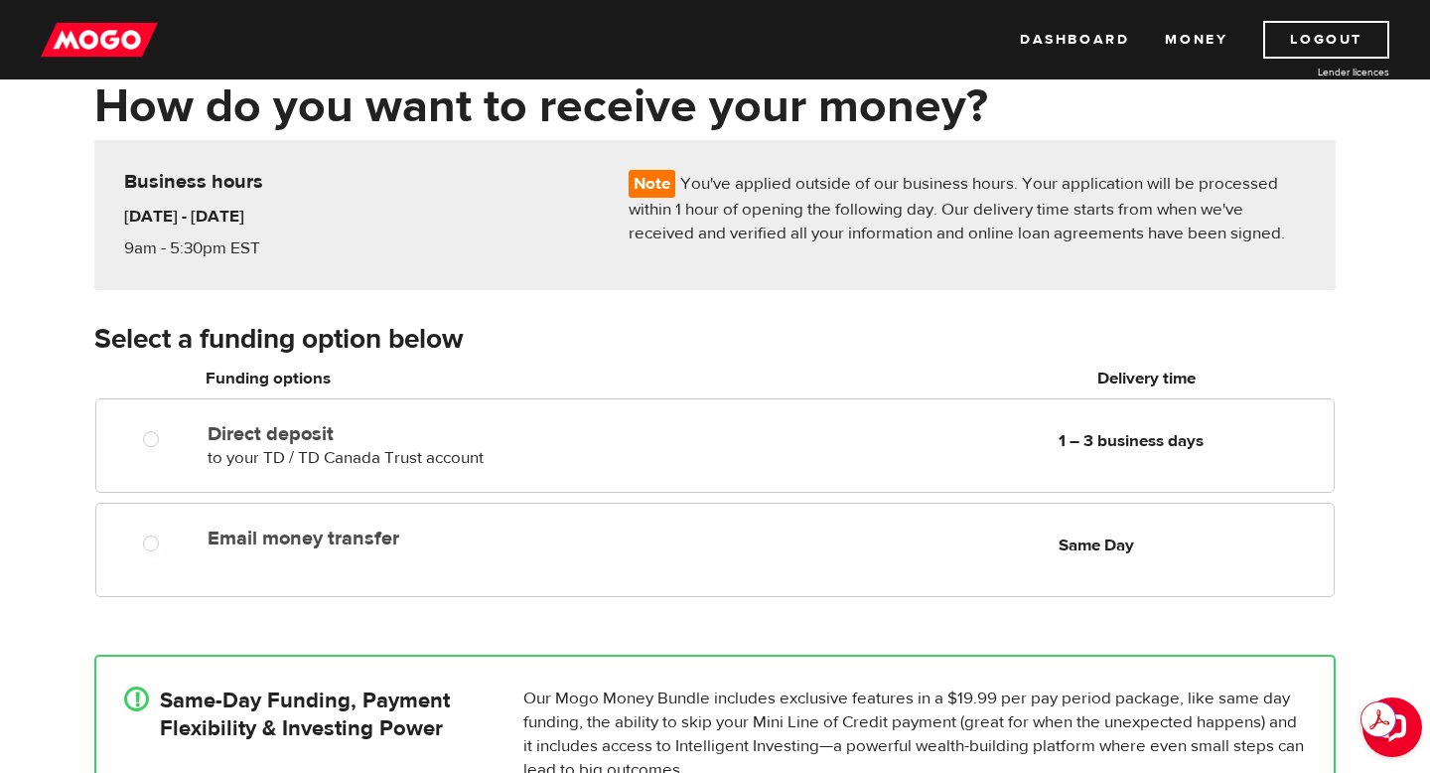
scroll to position [120, 0]
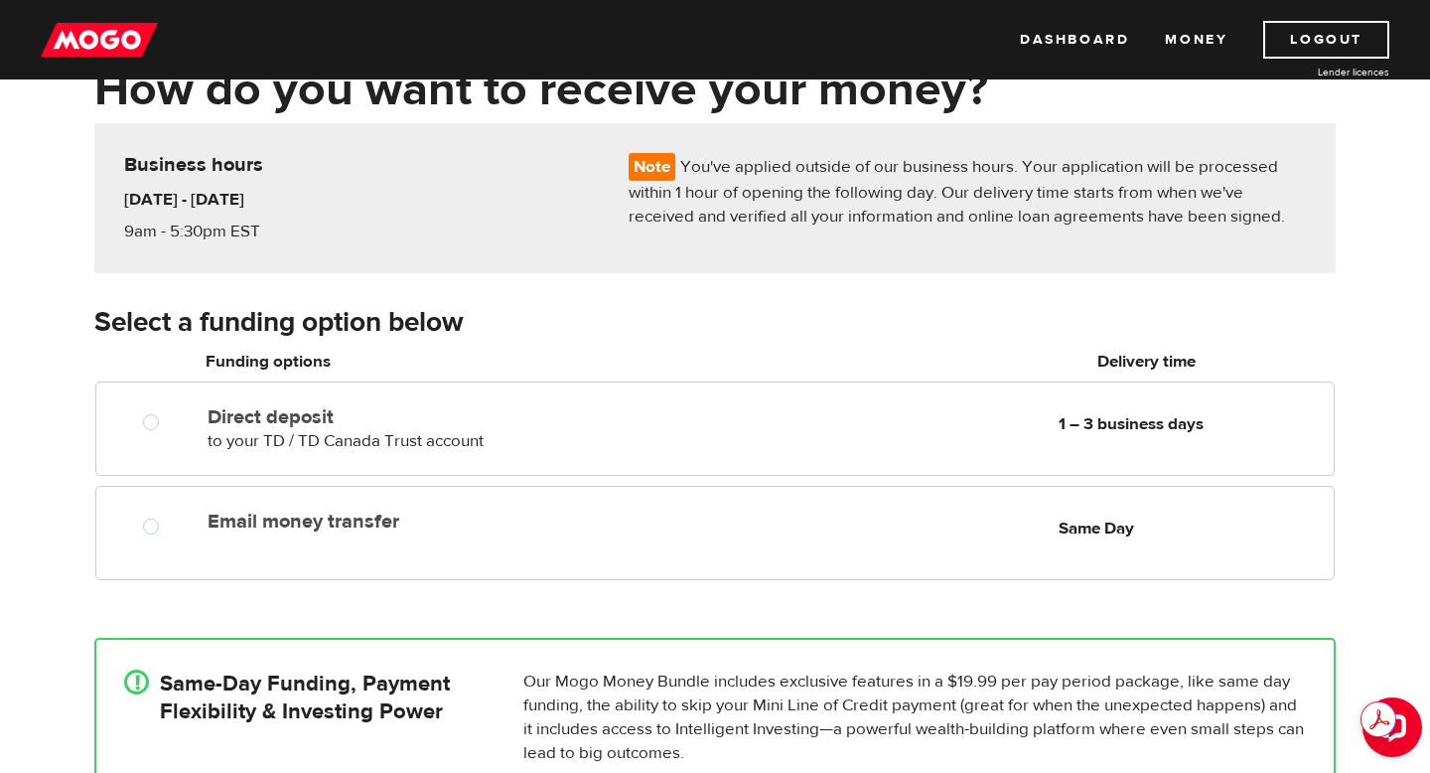
radio input "true"
click at [757, 514] on div "Email money transfer Delivery in Same Day Same Day" at bounding box center [767, 521] width 1134 height 39
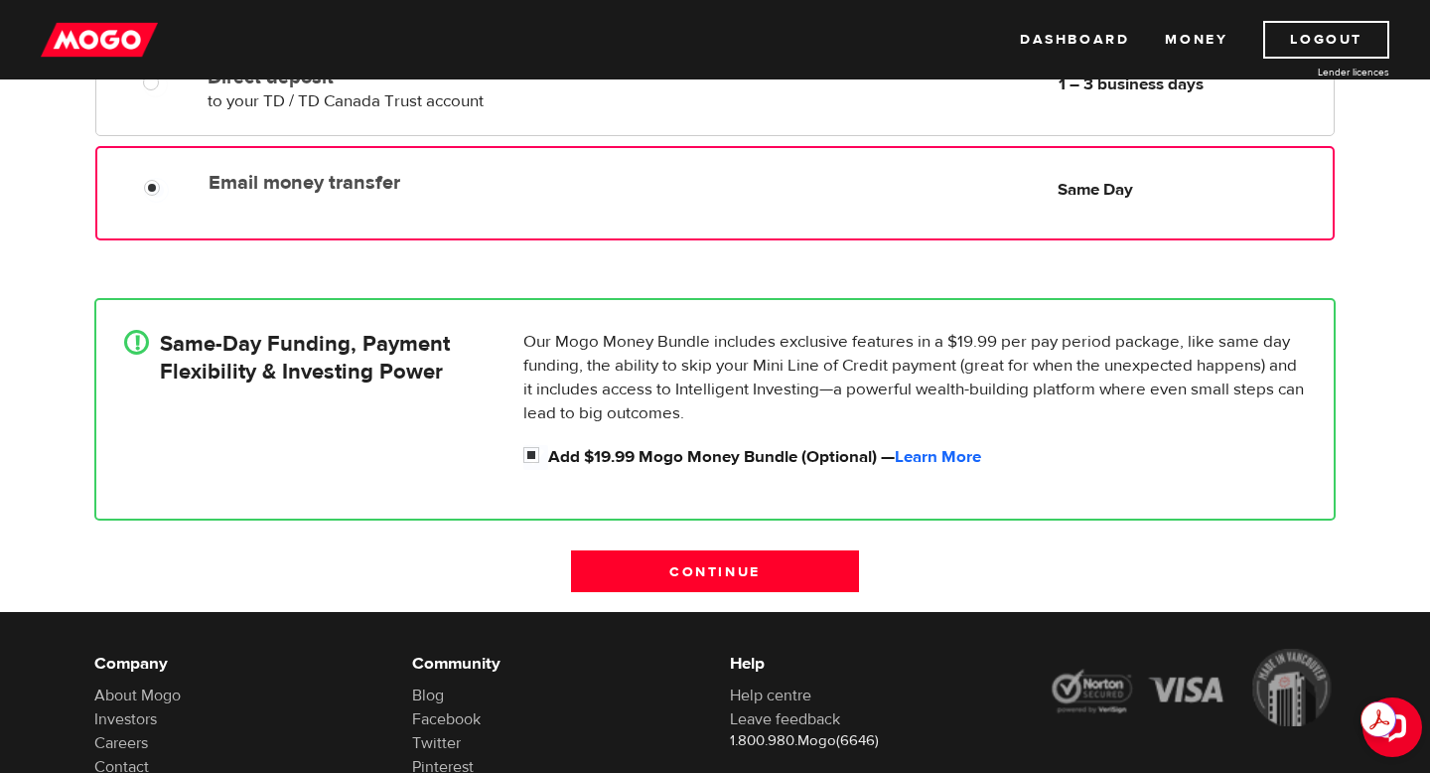
scroll to position [0, 0]
